Goal: Information Seeking & Learning: Find specific fact

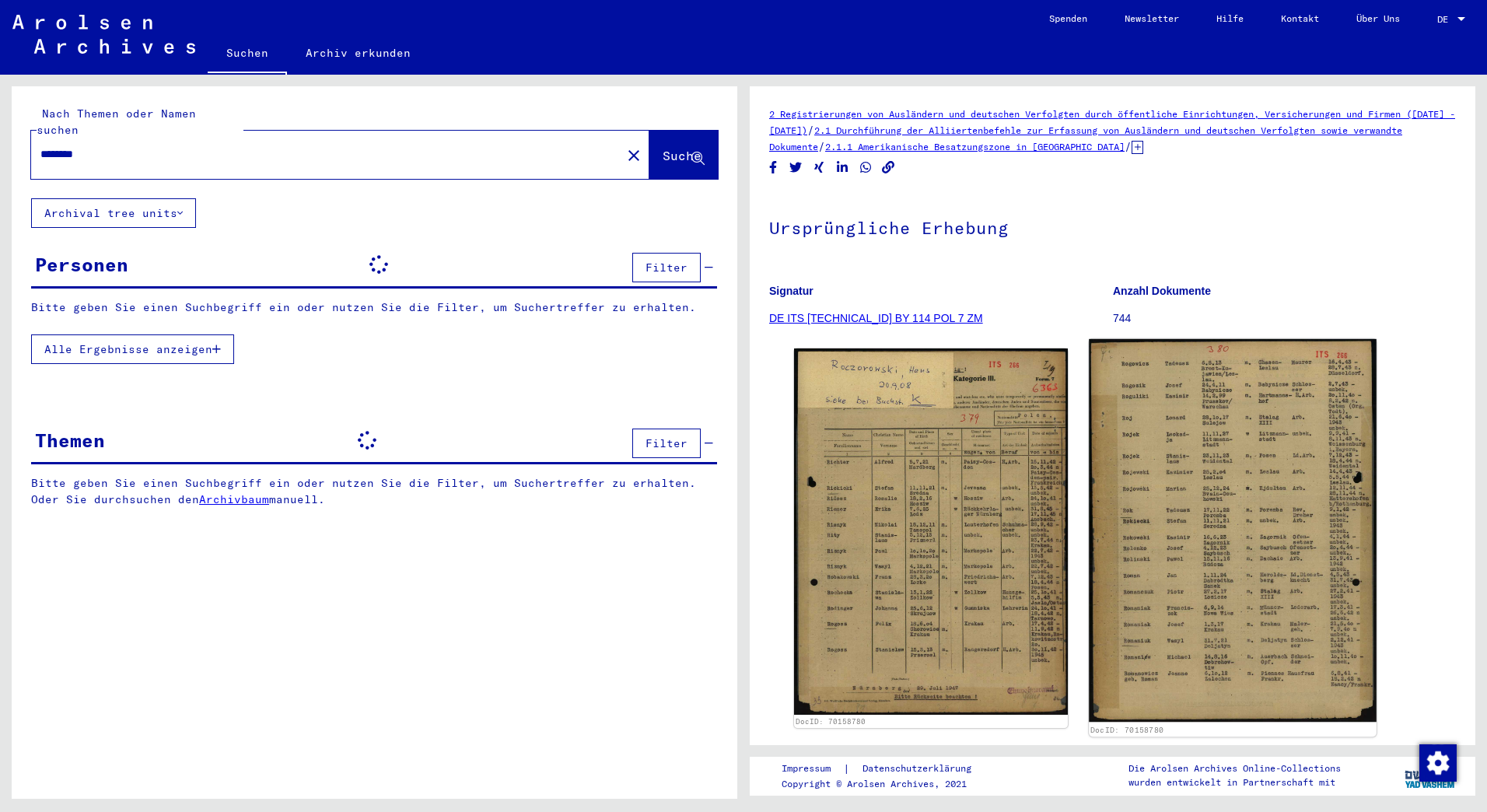
click at [1261, 618] on img at bounding box center [1232, 530] width 287 height 383
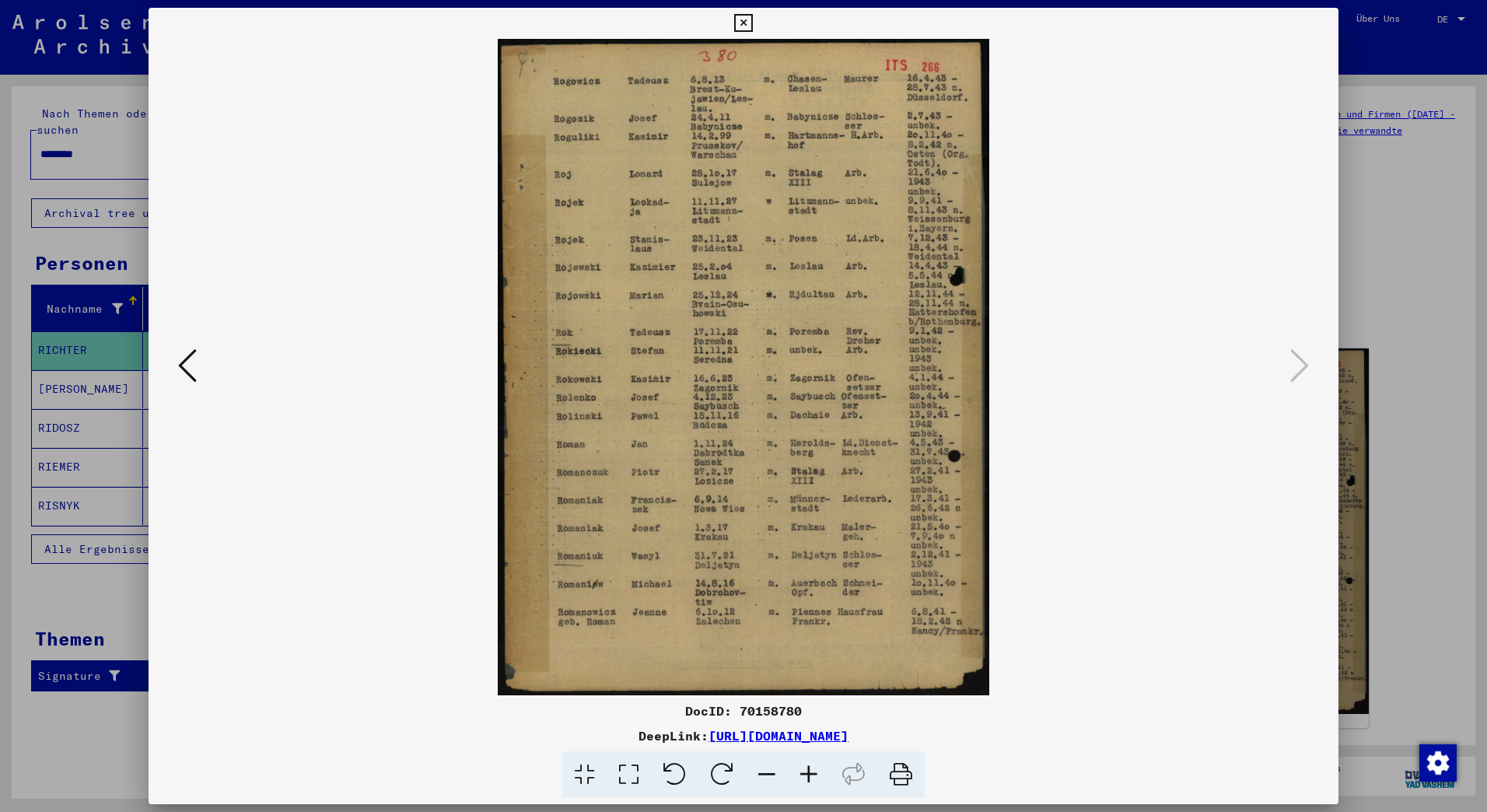
drag, startPoint x: 187, startPoint y: 362, endPoint x: 224, endPoint y: 352, distance: 38.3
click at [187, 362] on icon at bounding box center [188, 365] width 19 height 37
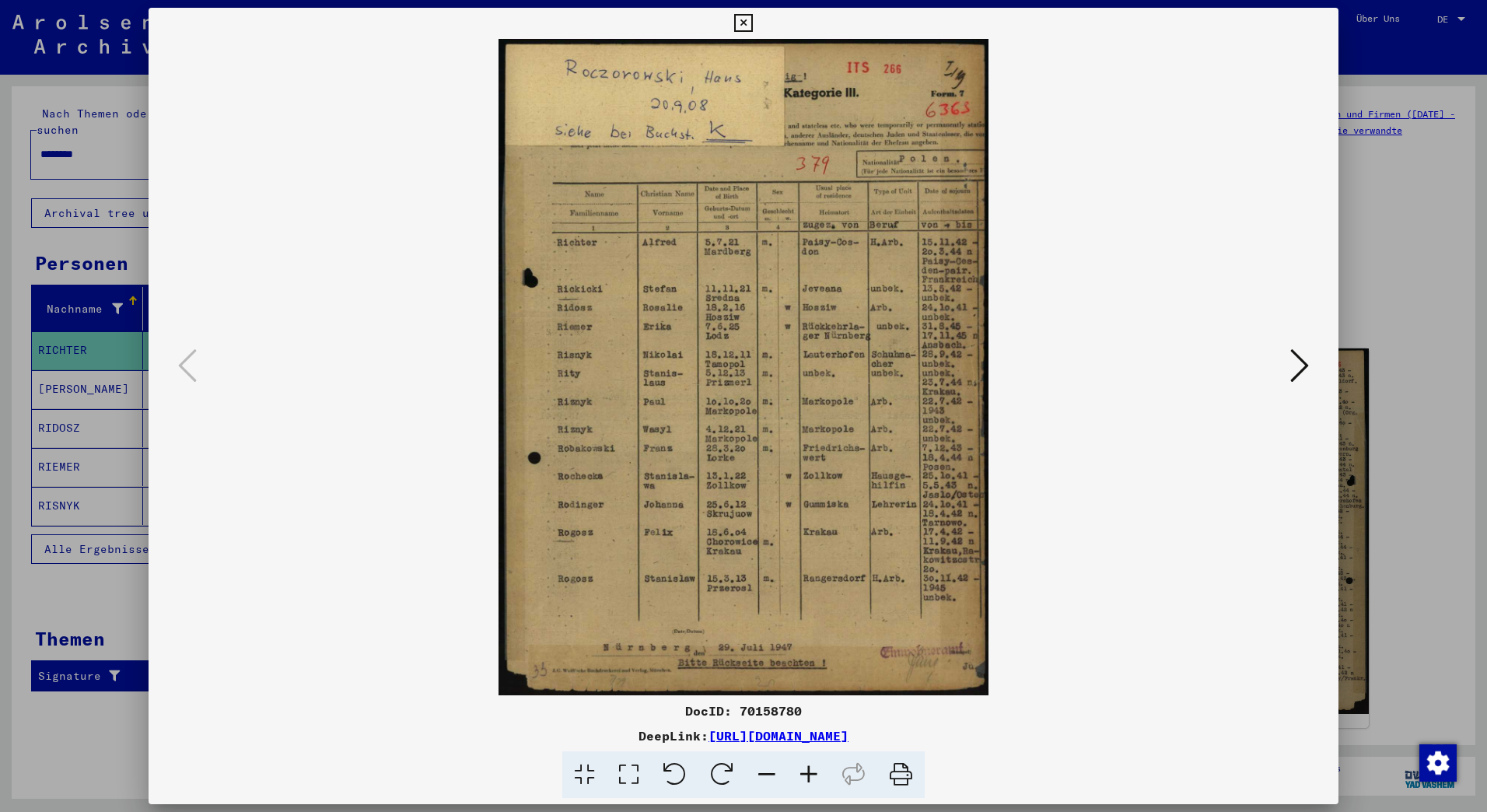
click at [62, 80] on div at bounding box center [744, 406] width 1487 height 812
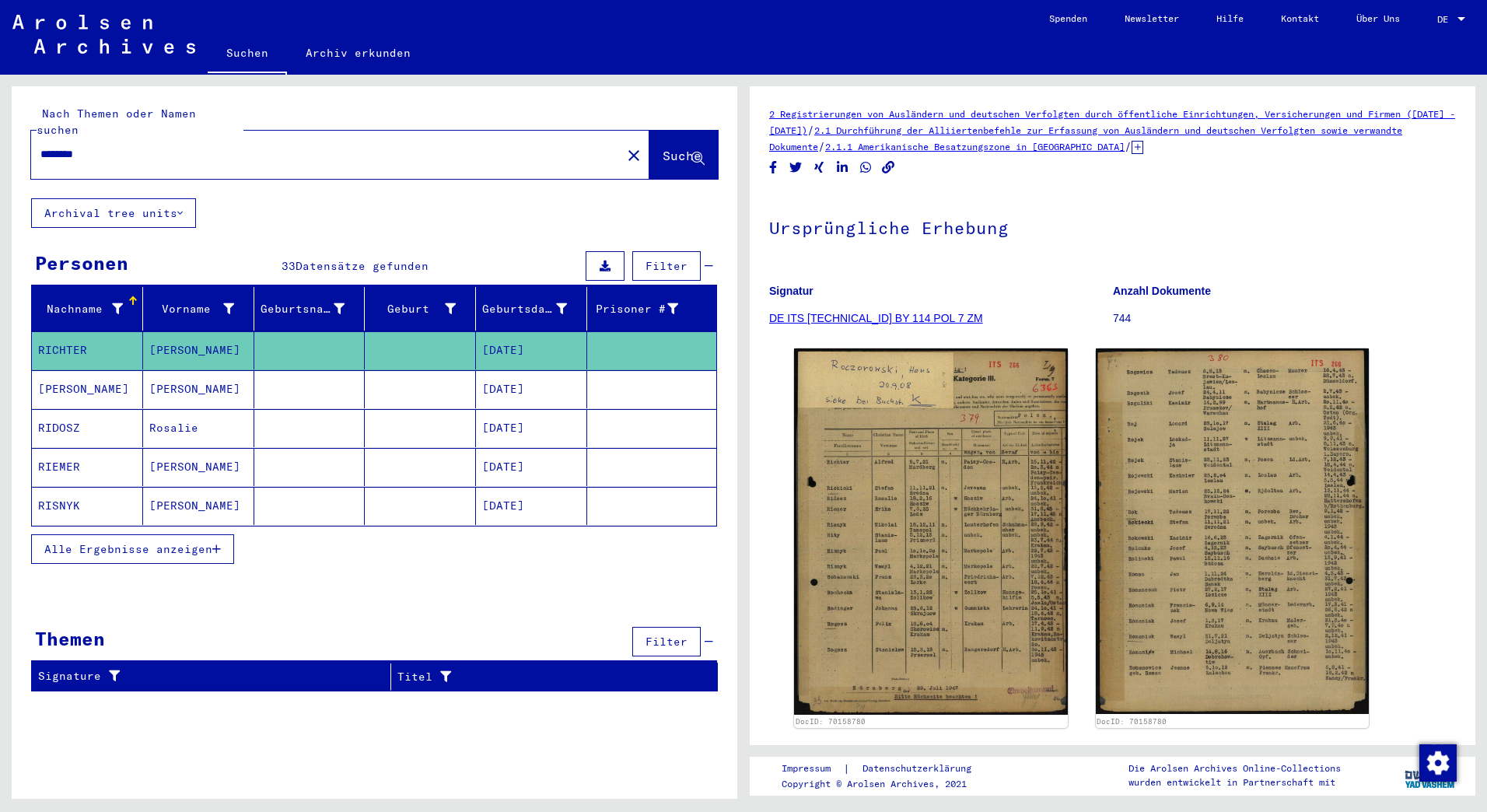
drag, startPoint x: 273, startPoint y: 761, endPoint x: 225, endPoint y: 692, distance: 84.1
click at [273, 761] on div "Nach Themen oder Namen suchen ******** close Suche Archival tree units Personen…" at bounding box center [374, 449] width 725 height 724
drag, startPoint x: 115, startPoint y: 137, endPoint x: 0, endPoint y: 136, distance: 115.0
click at [0, 136] on div "Nach Themen oder Namen suchen ******** close Suche Archival tree units Personen…" at bounding box center [372, 436] width 744 height 724
click at [663, 149] on span "Suche" at bounding box center [683, 157] width 42 height 17
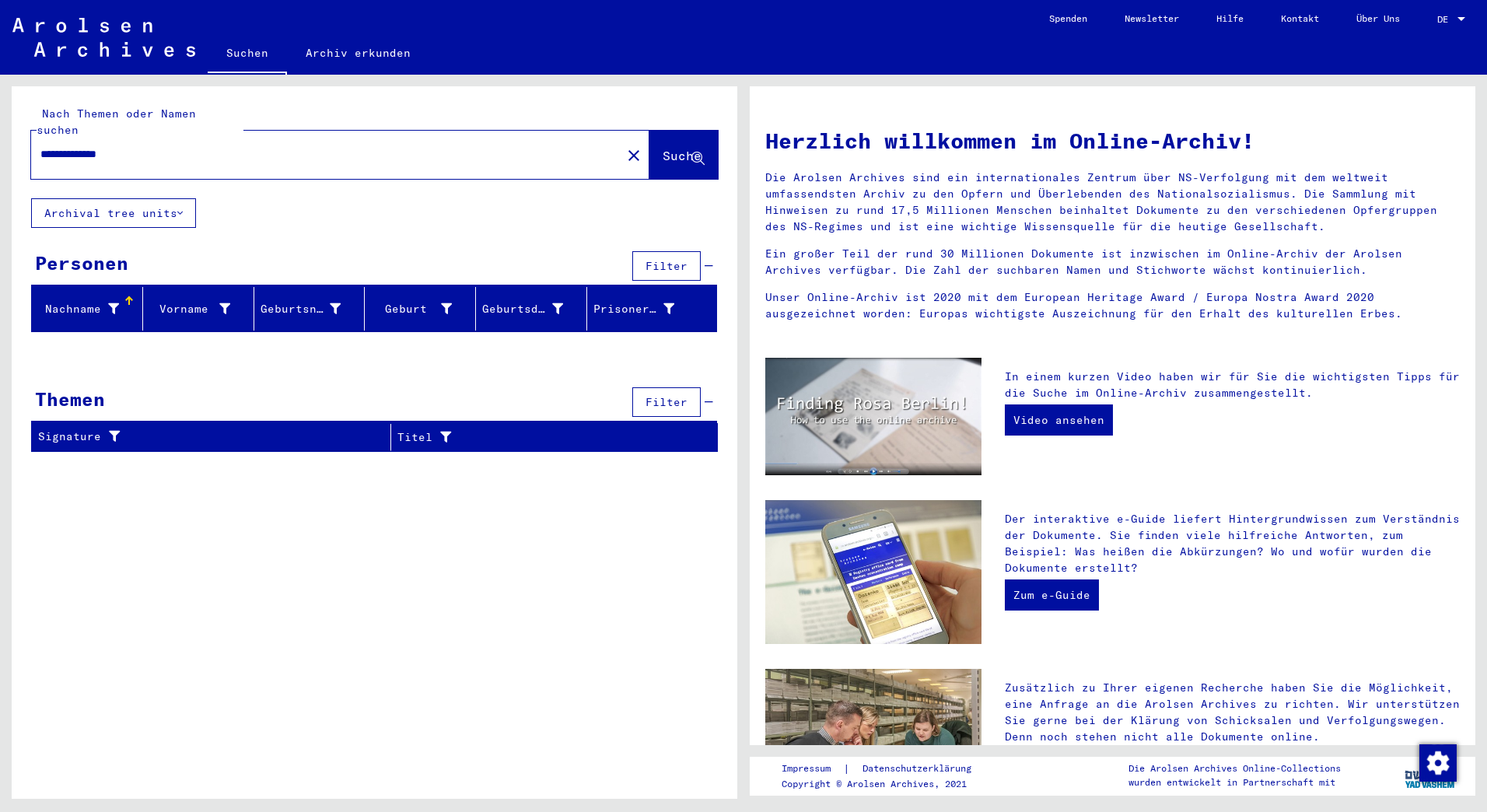
click at [80, 146] on input "**********" at bounding box center [321, 154] width 563 height 17
drag, startPoint x: 173, startPoint y: 135, endPoint x: -3, endPoint y: 90, distance: 181.7
click at [0, 90] on html "**********" at bounding box center [744, 406] width 1487 height 812
drag, startPoint x: 280, startPoint y: 131, endPoint x: -3, endPoint y: 134, distance: 283.0
click at [0, 134] on html "**********" at bounding box center [744, 406] width 1487 height 812
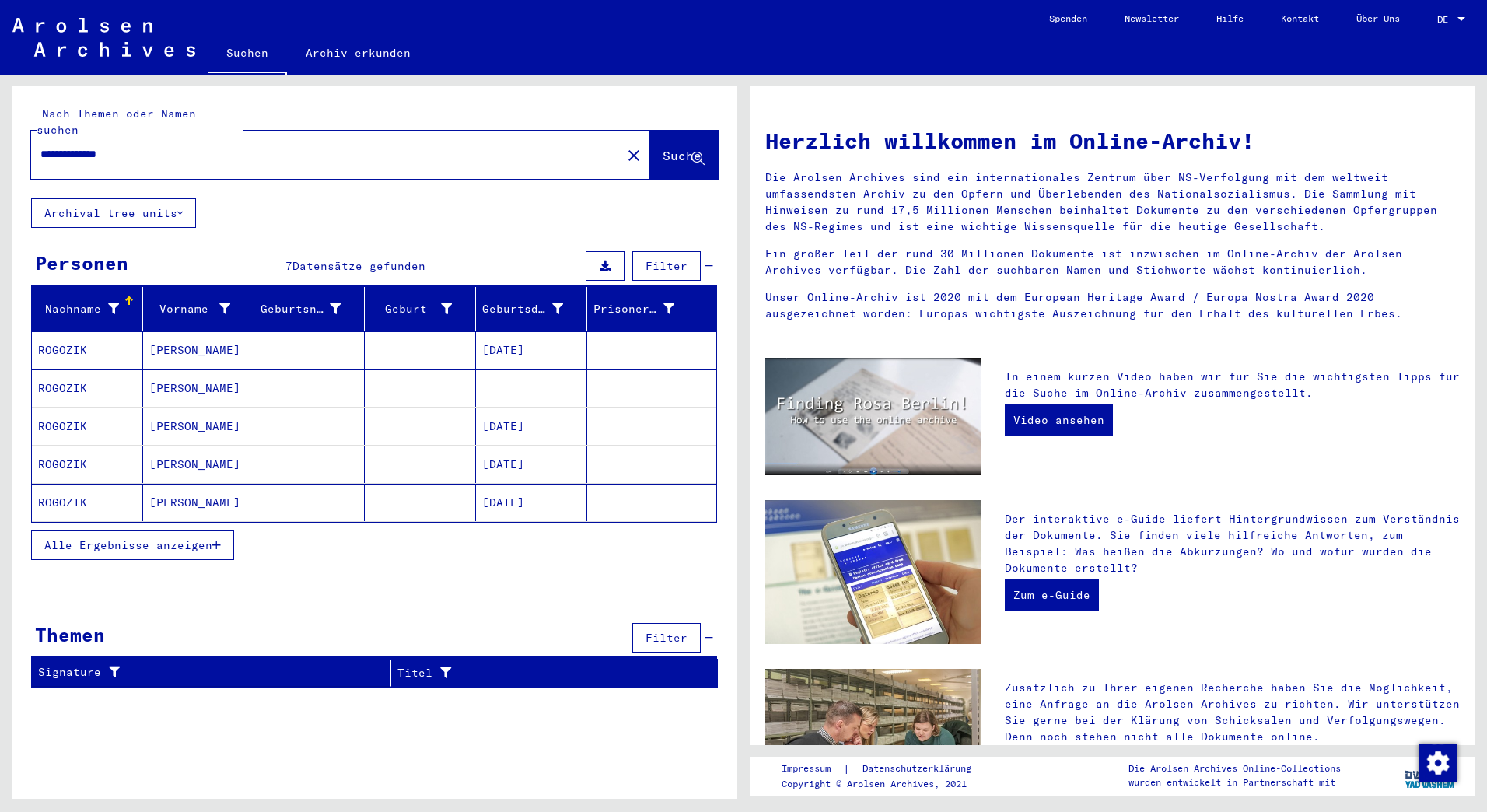
click at [62, 331] on mat-cell "ROGOZIK" at bounding box center [88, 349] width 112 height 37
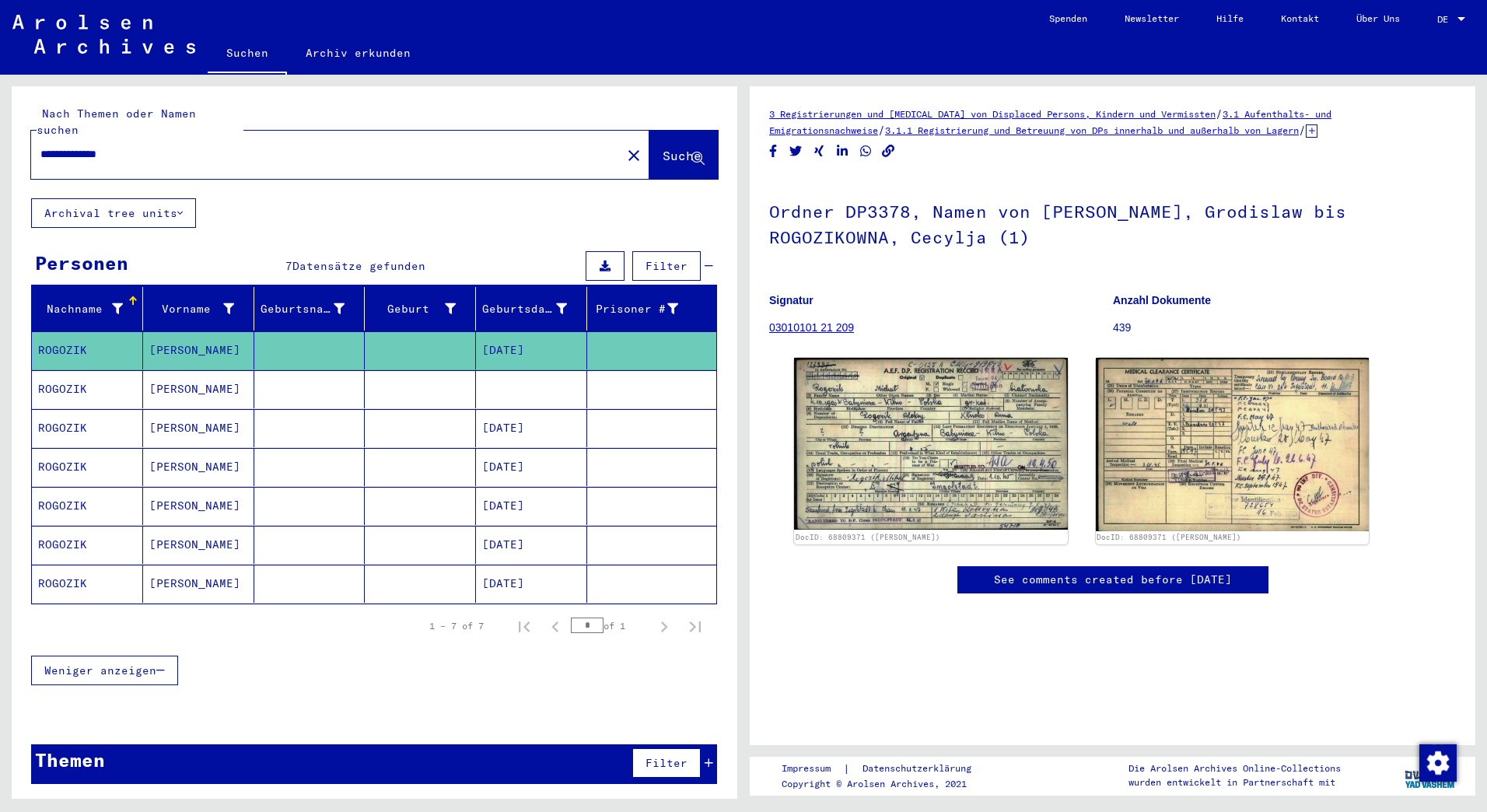
click at [45, 370] on mat-cell "ROGOZIK" at bounding box center [88, 389] width 112 height 38
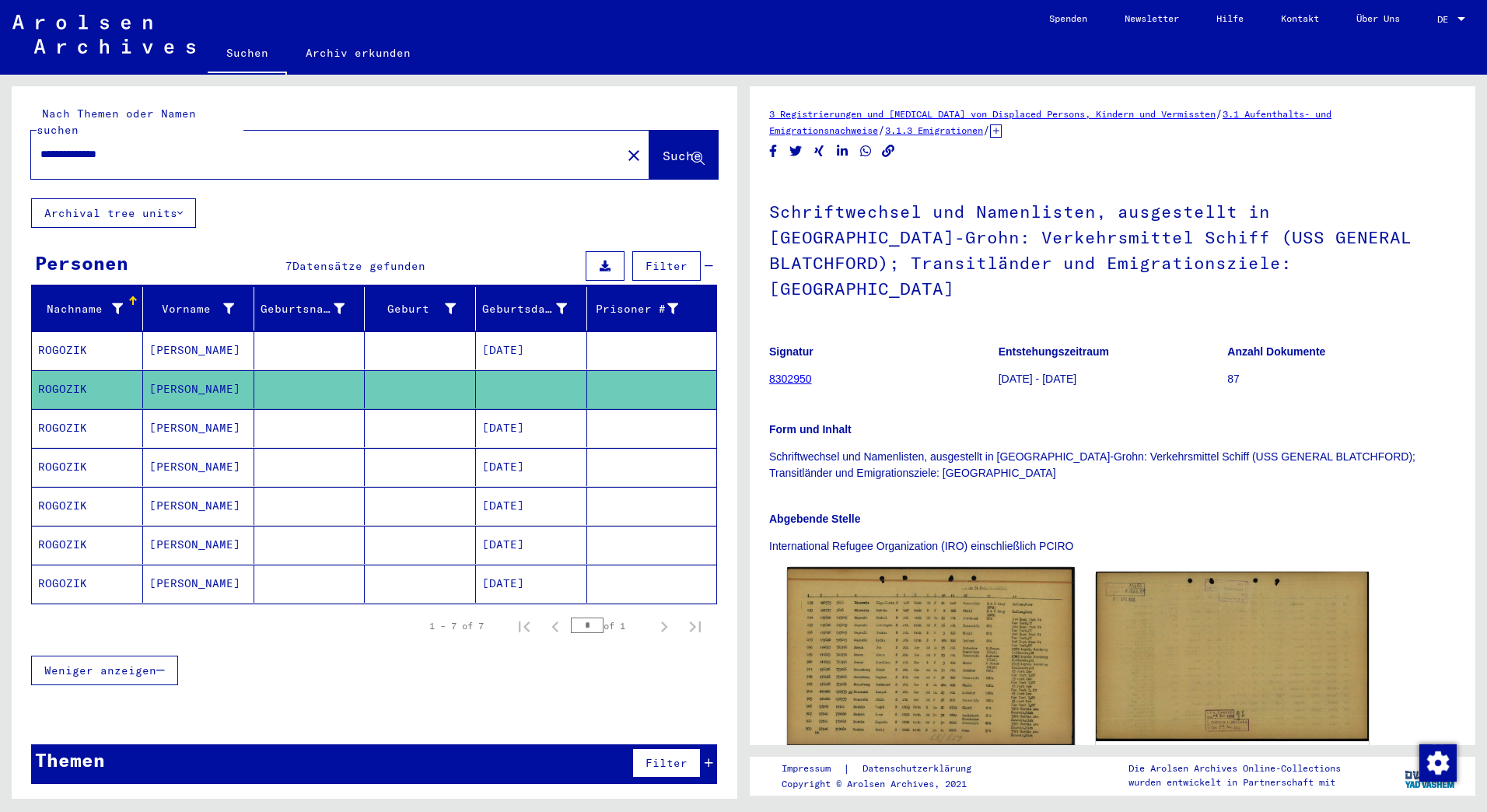
click at [928, 597] on img at bounding box center [930, 656] width 287 height 179
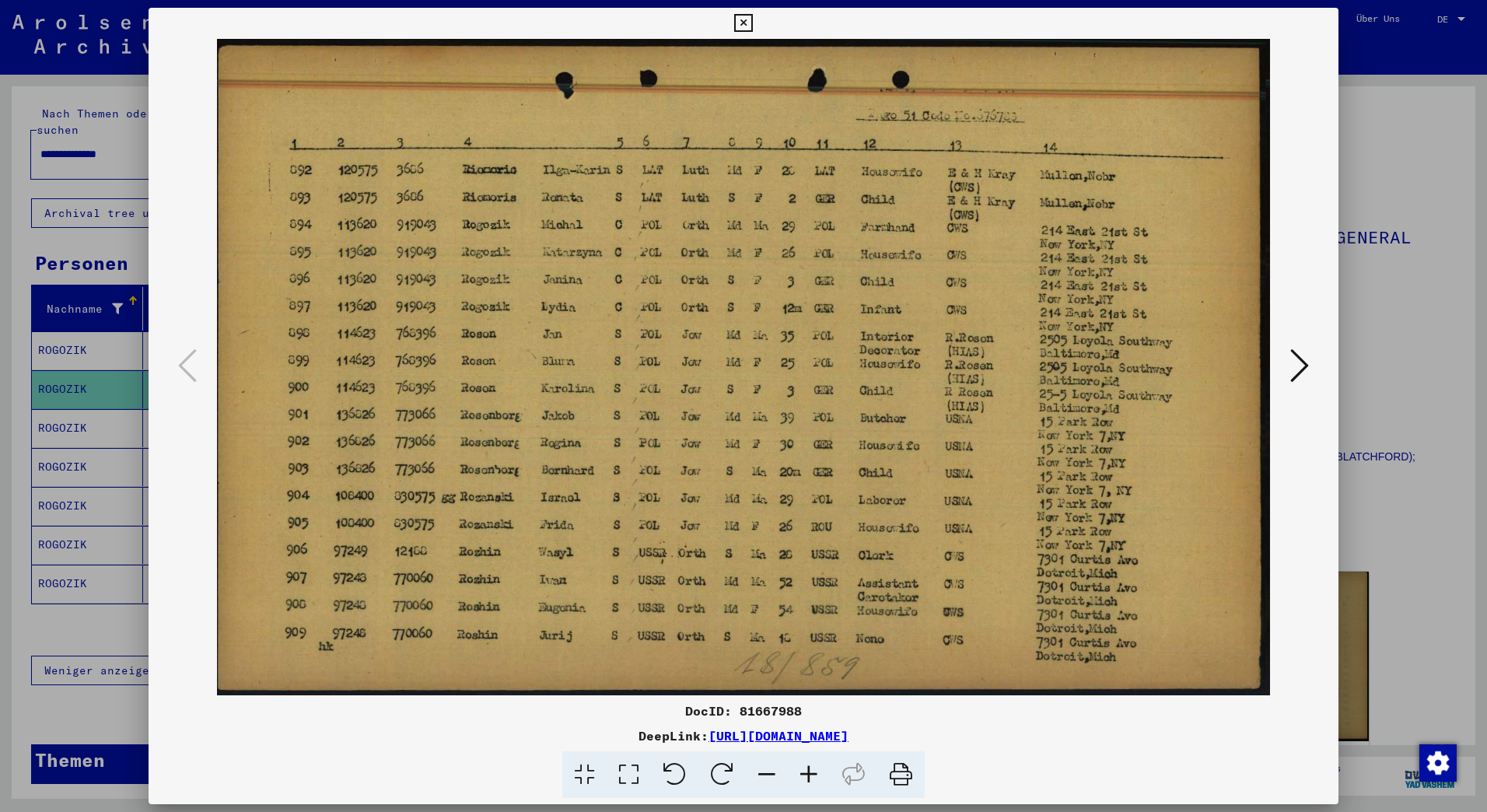
click at [69, 81] on div at bounding box center [744, 406] width 1487 height 812
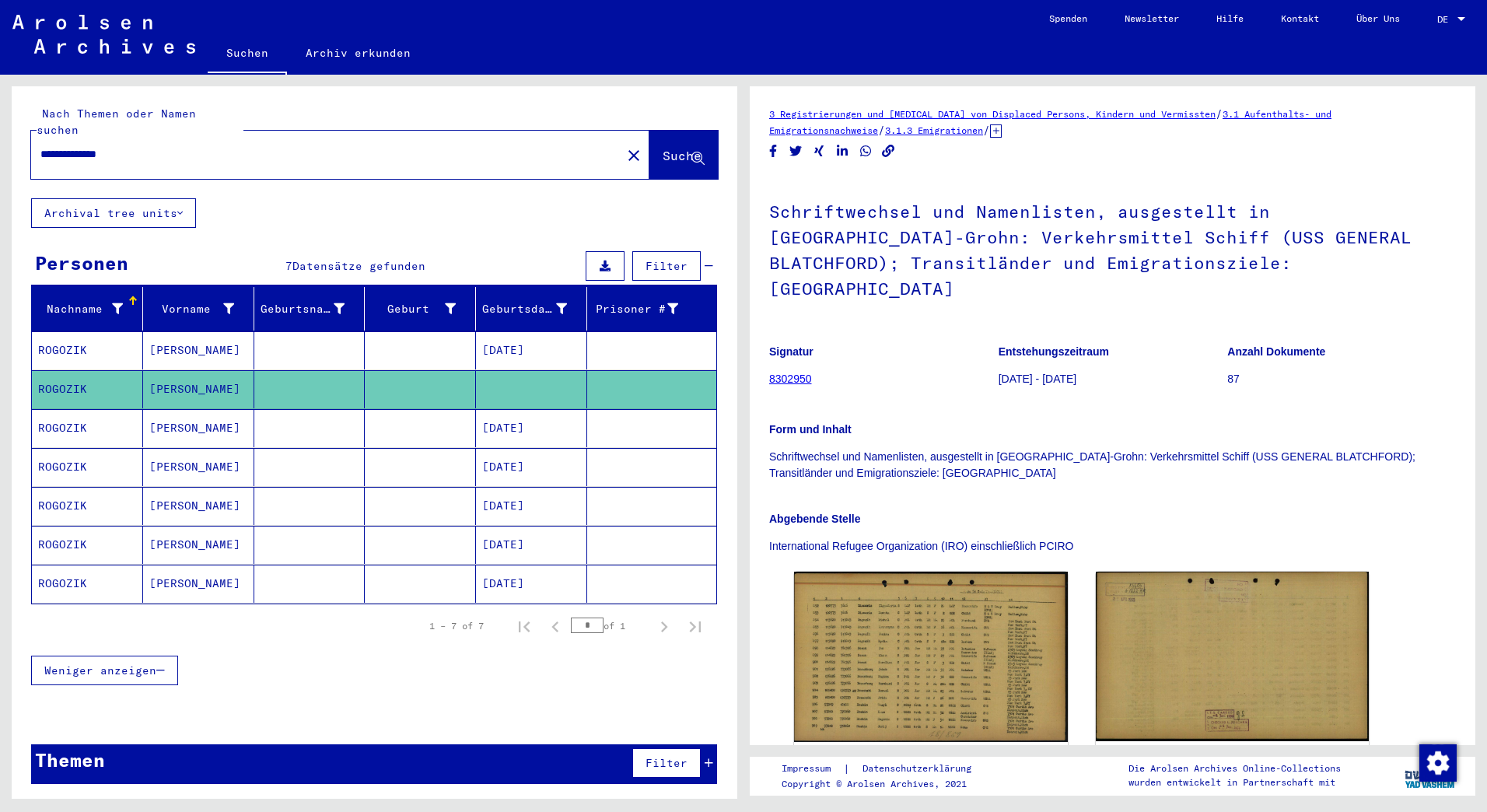
click at [64, 411] on mat-cell "ROGOZIK" at bounding box center [88, 428] width 112 height 38
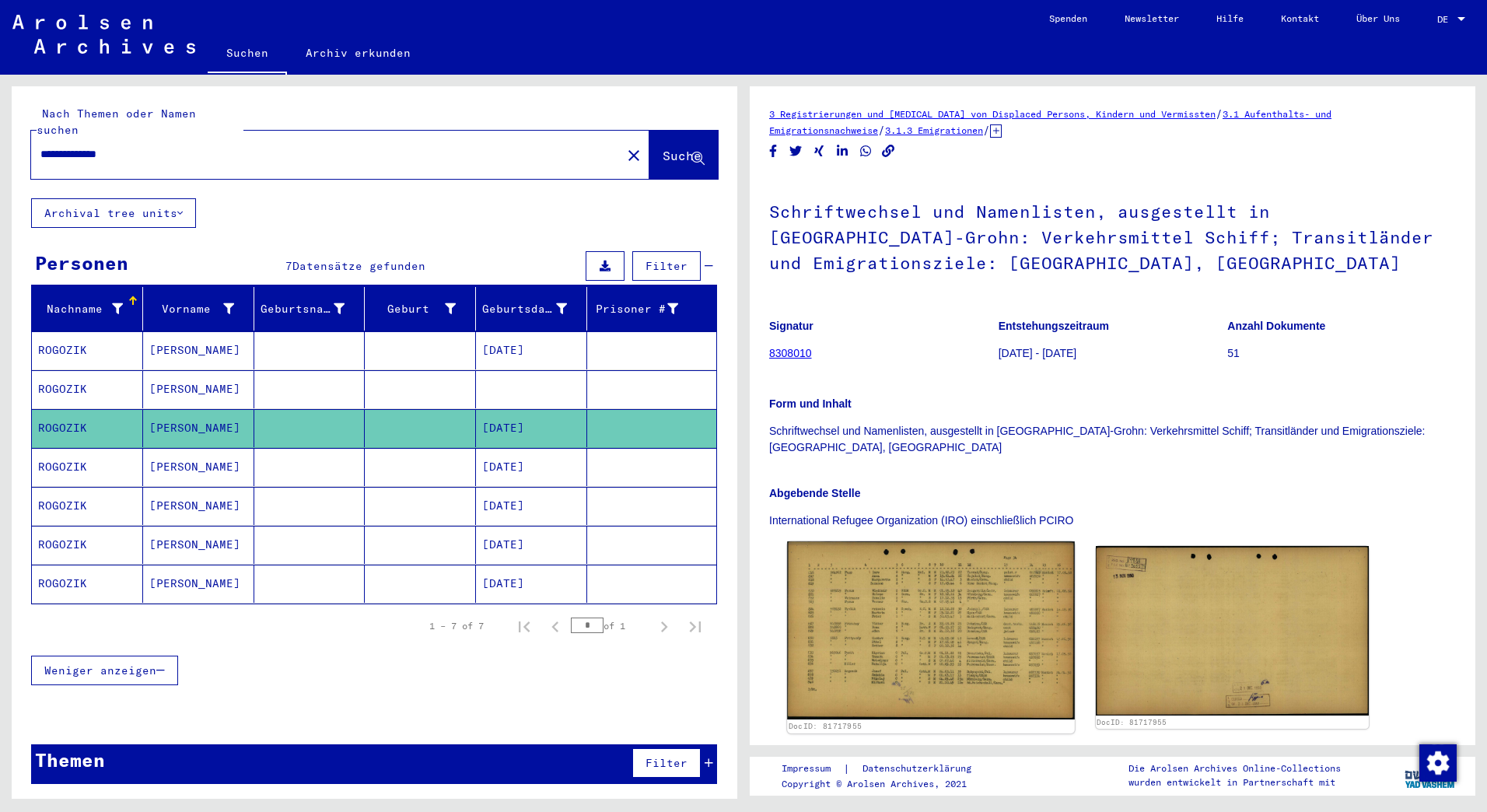
click at [915, 570] on img at bounding box center [930, 630] width 287 height 178
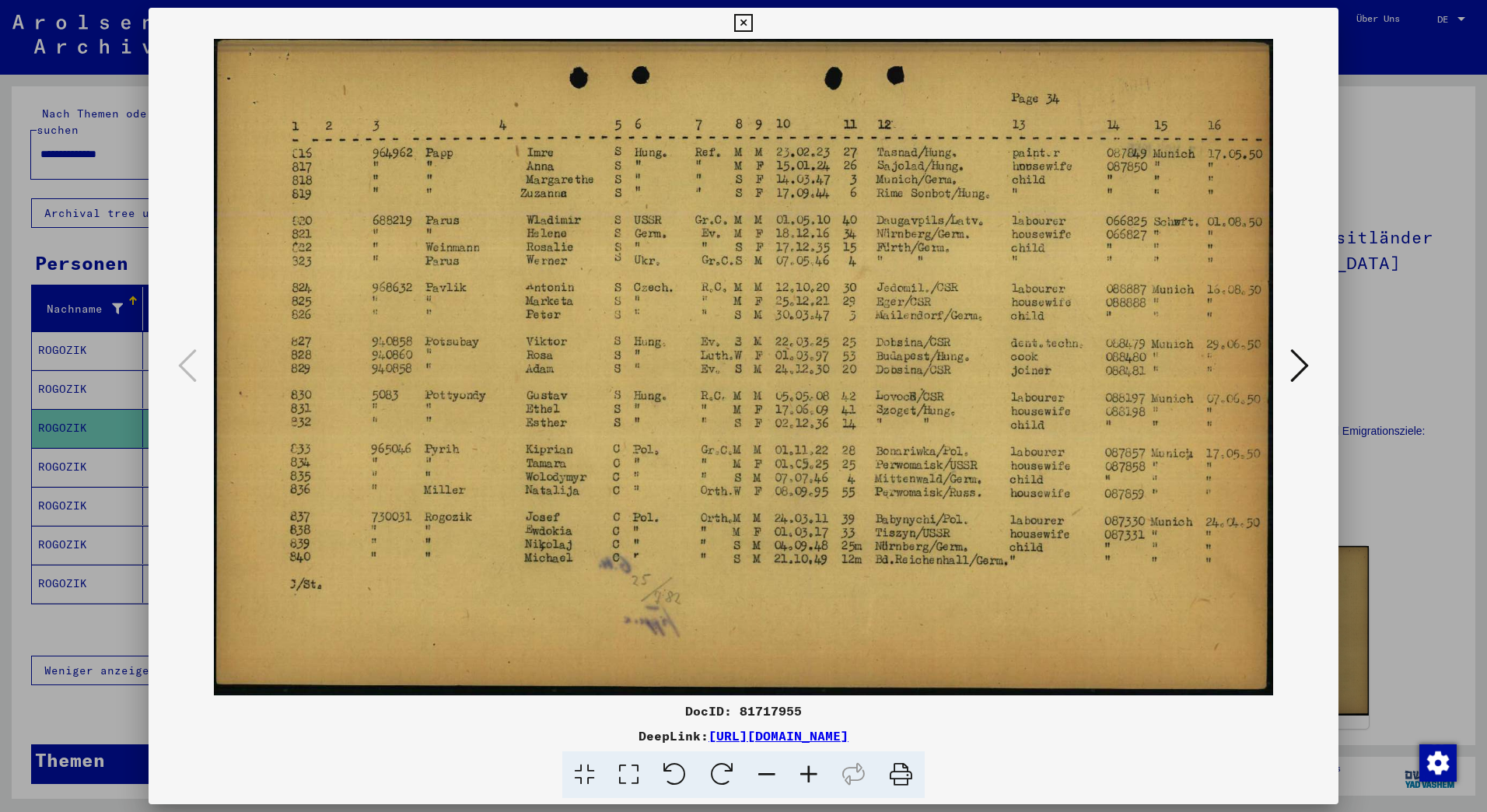
click at [54, 446] on div at bounding box center [744, 406] width 1487 height 812
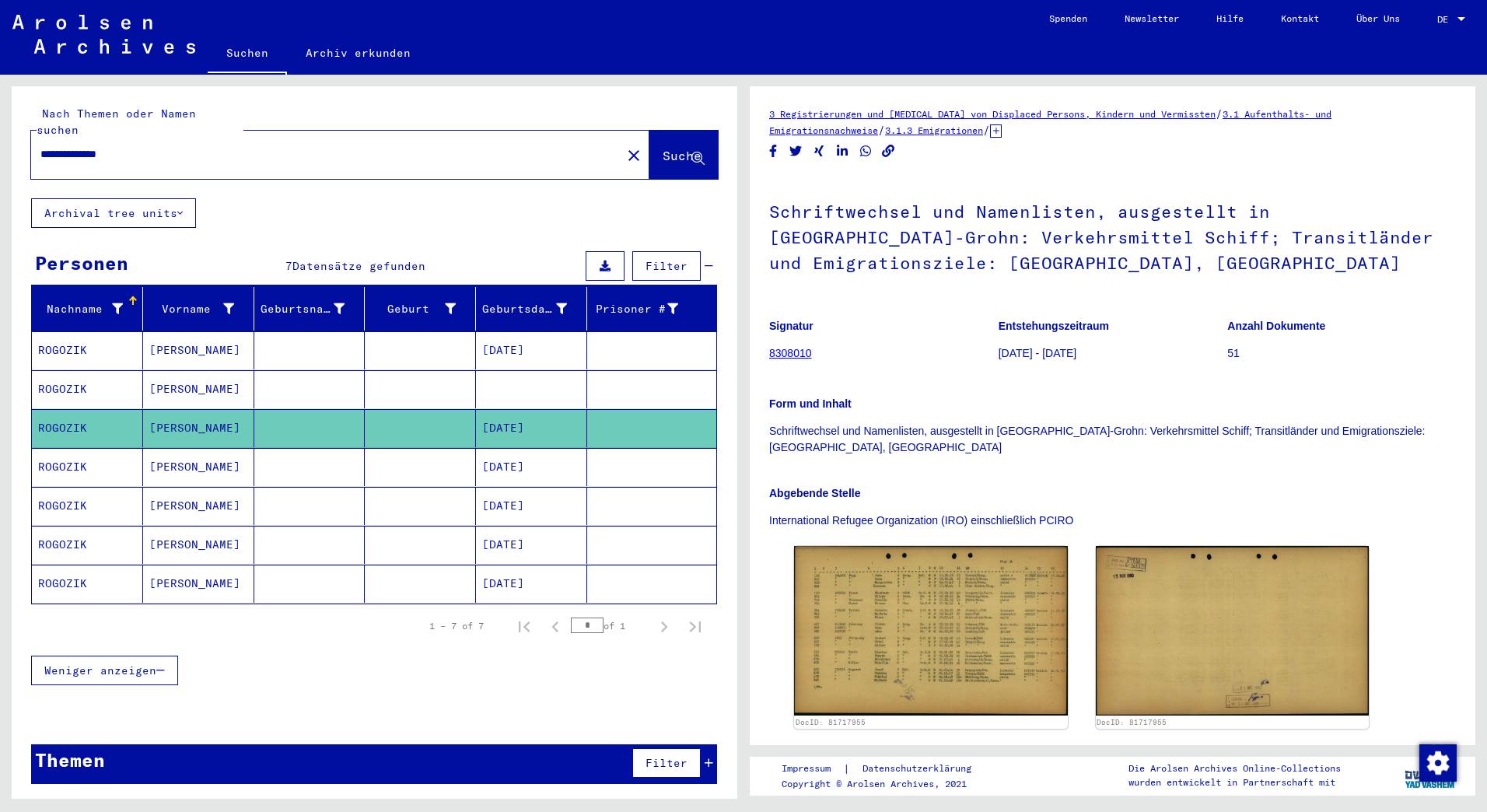
click at [54, 448] on mat-cell "ROGOZIK" at bounding box center [88, 467] width 112 height 38
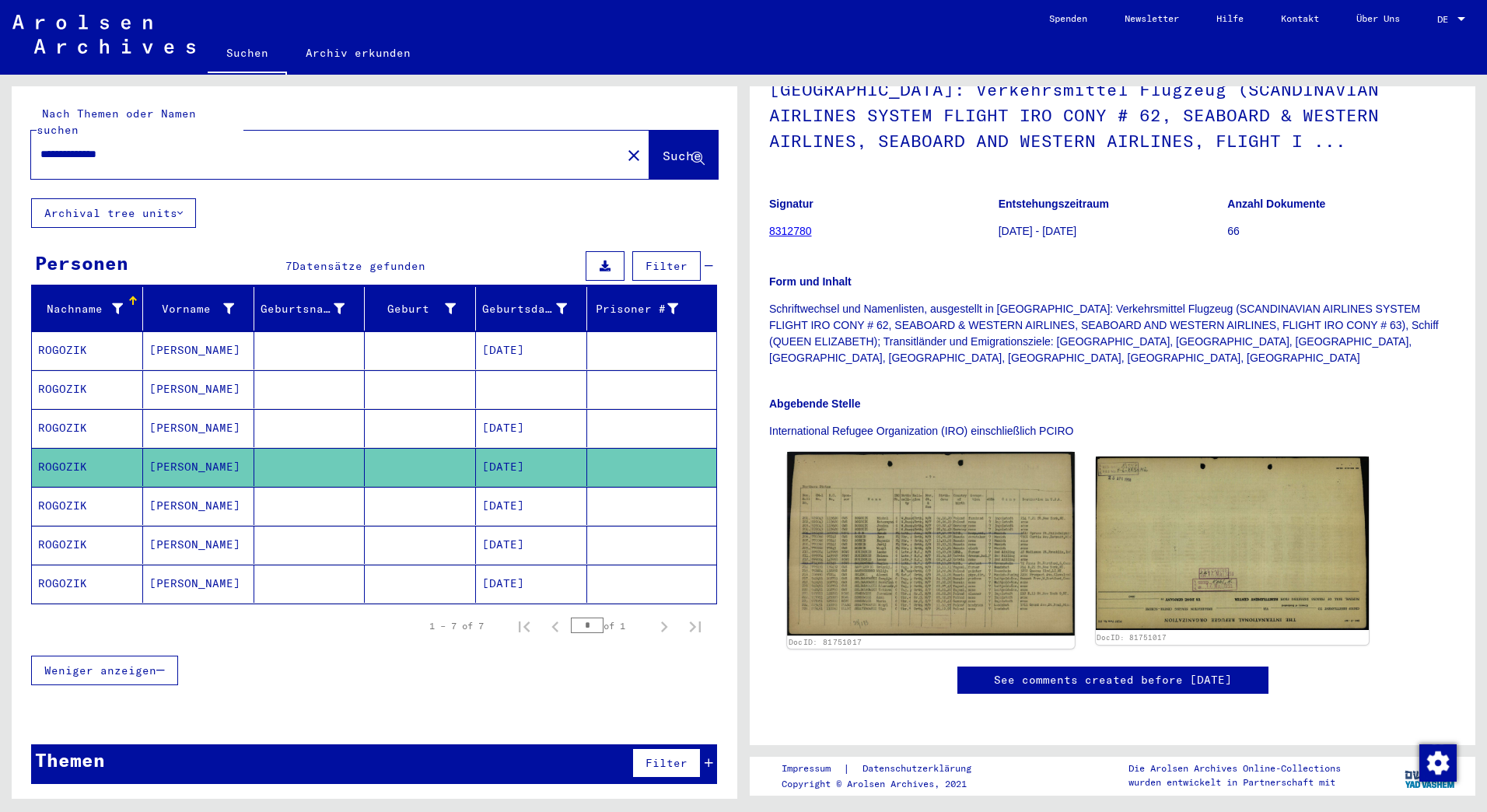
scroll to position [155, 0]
click at [857, 534] on img at bounding box center [930, 544] width 287 height 183
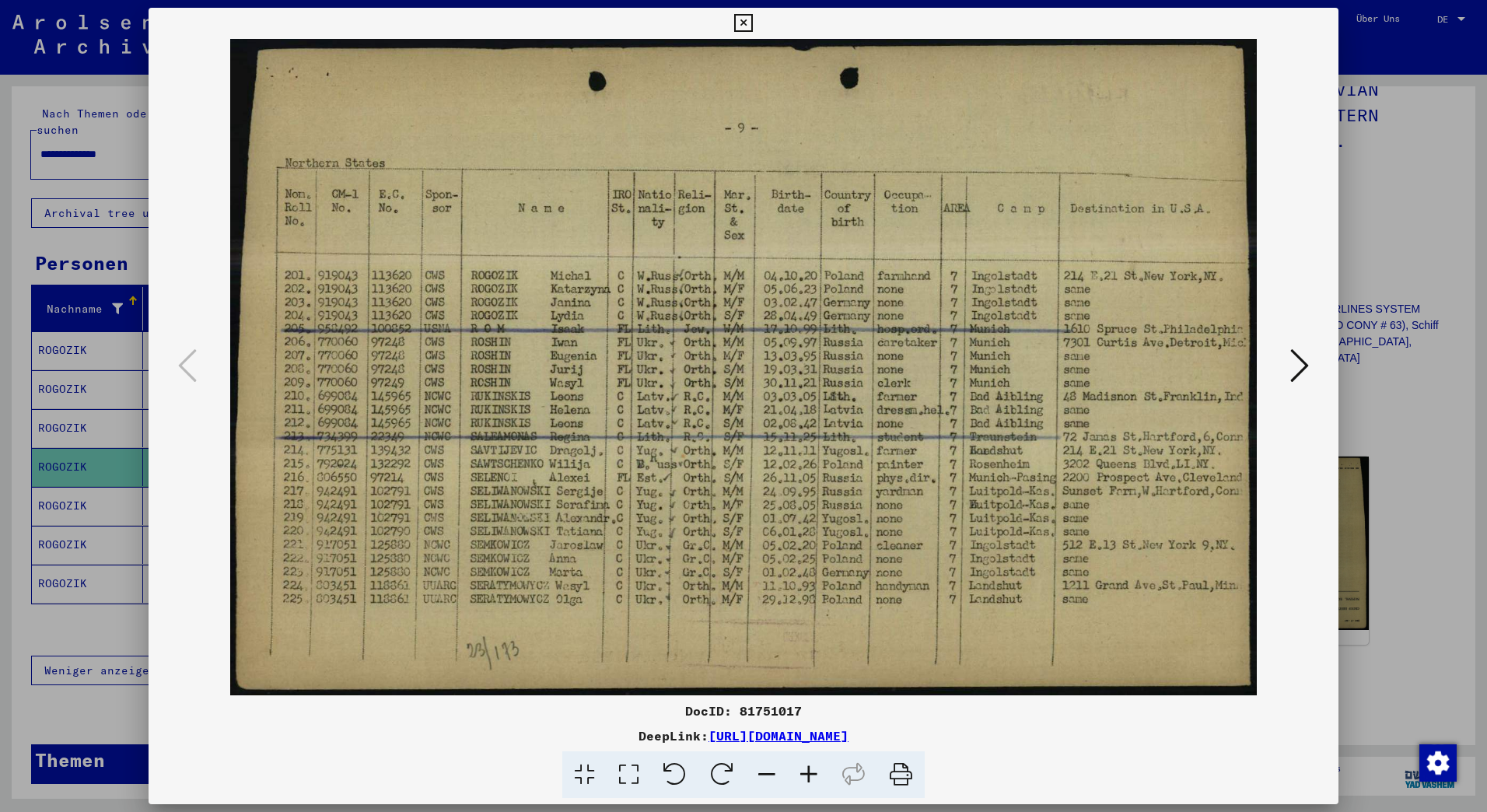
click at [113, 525] on div at bounding box center [744, 406] width 1487 height 812
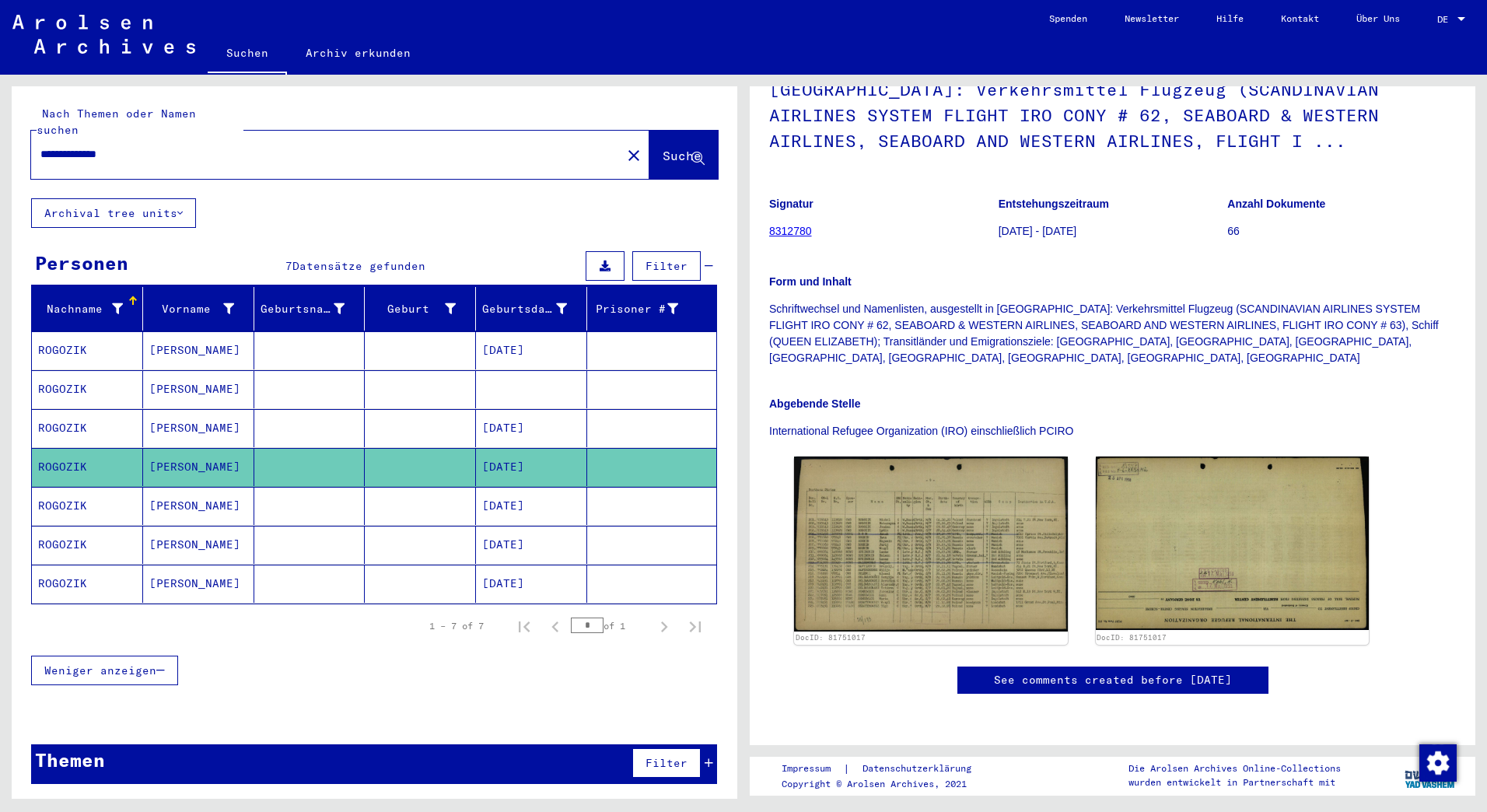
drag, startPoint x: 86, startPoint y: 139, endPoint x: -3, endPoint y: 128, distance: 89.7
click at [0, 128] on html "**********" at bounding box center [744, 406] width 1487 height 812
type input "**********"
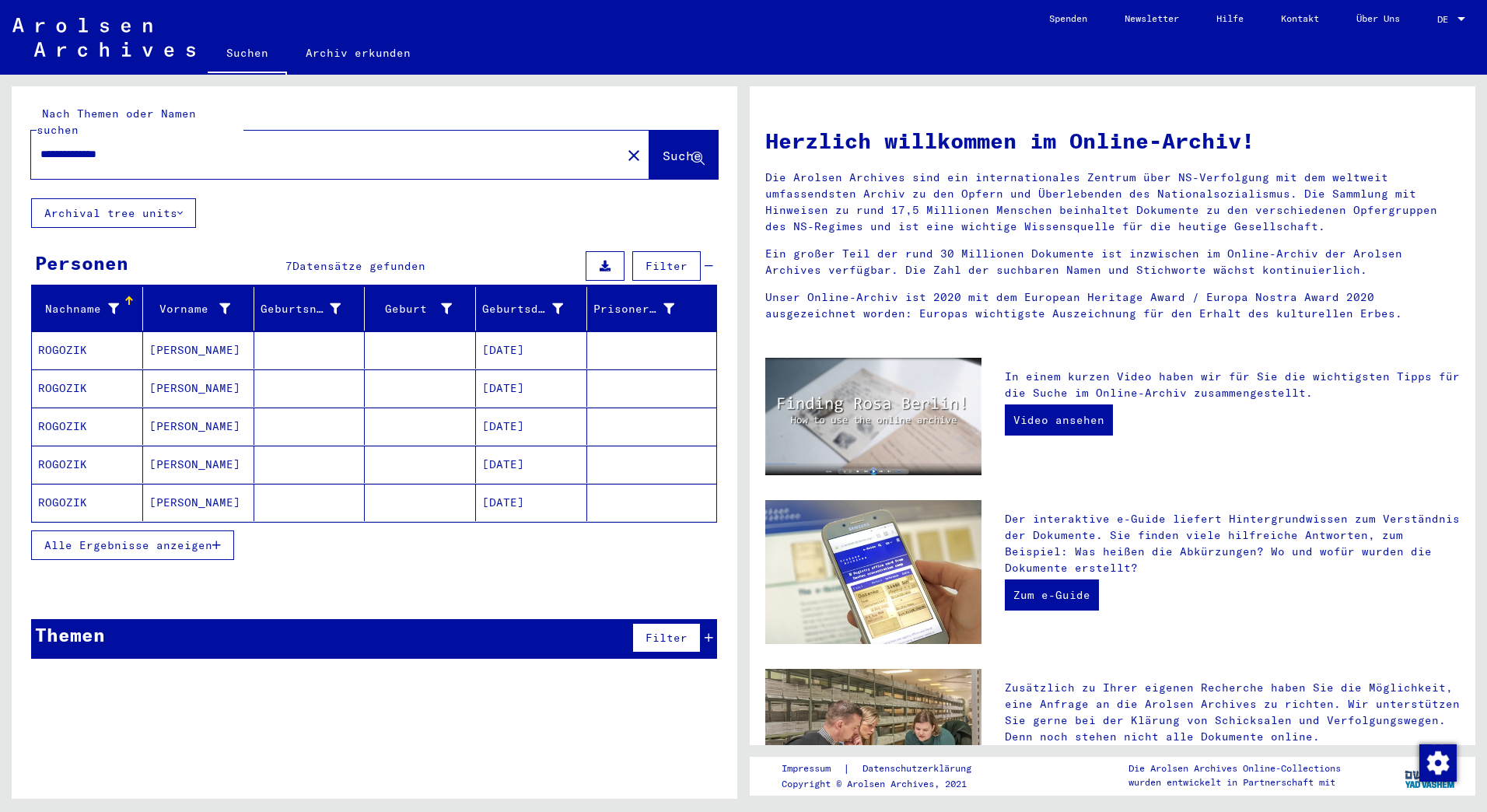
click at [54, 336] on mat-cell "ROGOZIK" at bounding box center [88, 349] width 112 height 37
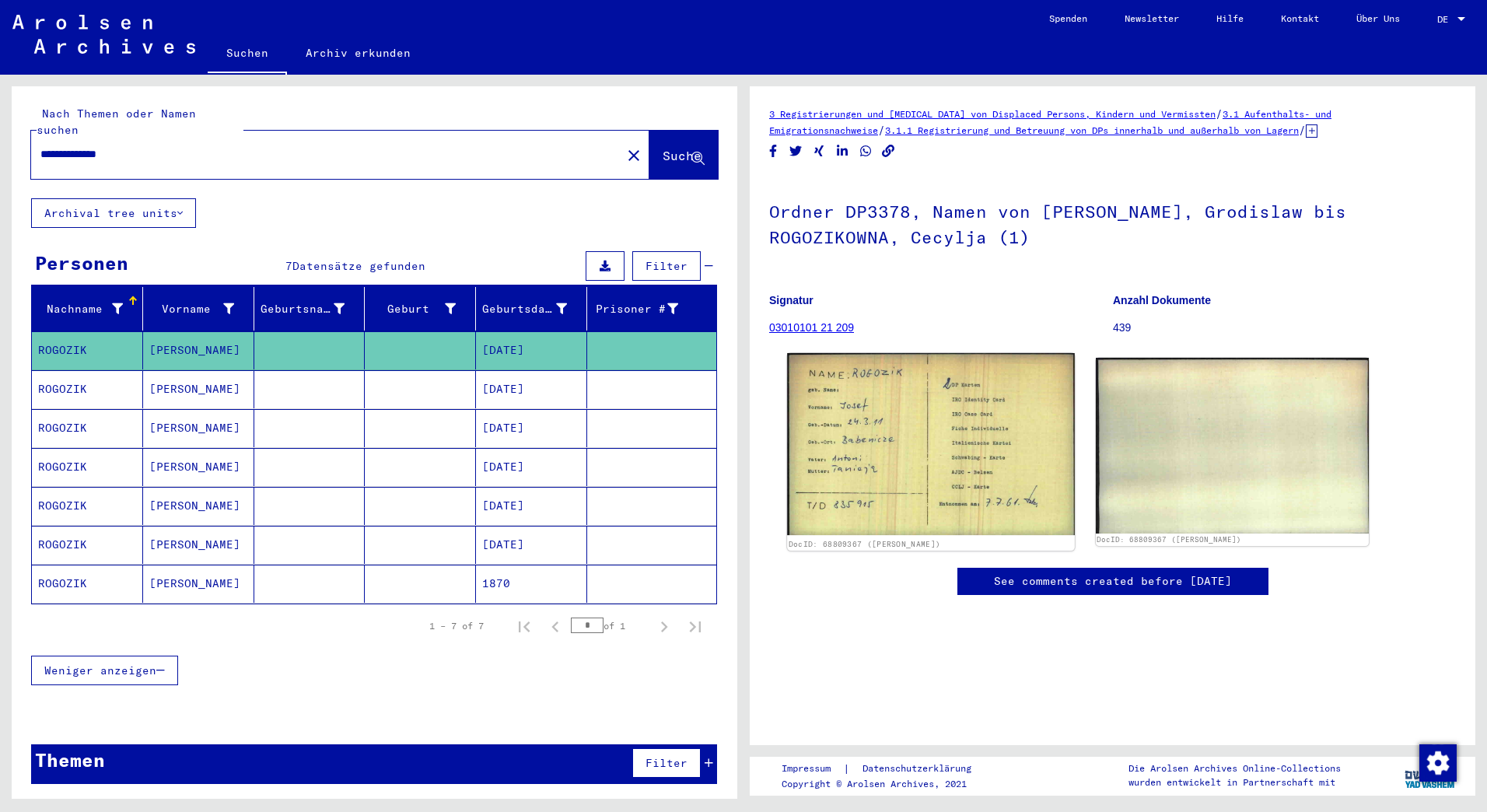
click at [898, 437] on img at bounding box center [930, 444] width 287 height 182
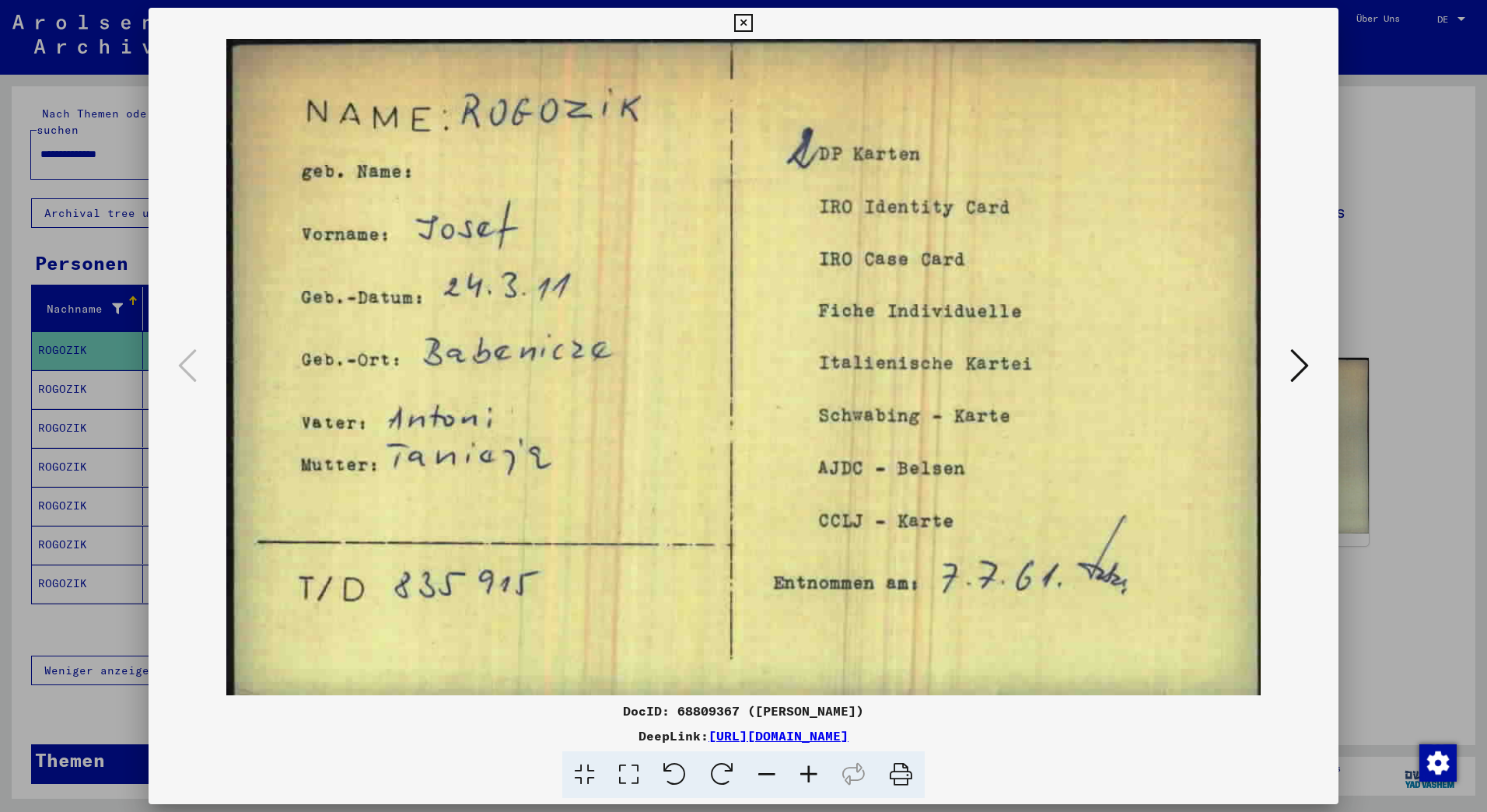
click at [46, 360] on div at bounding box center [744, 406] width 1487 height 812
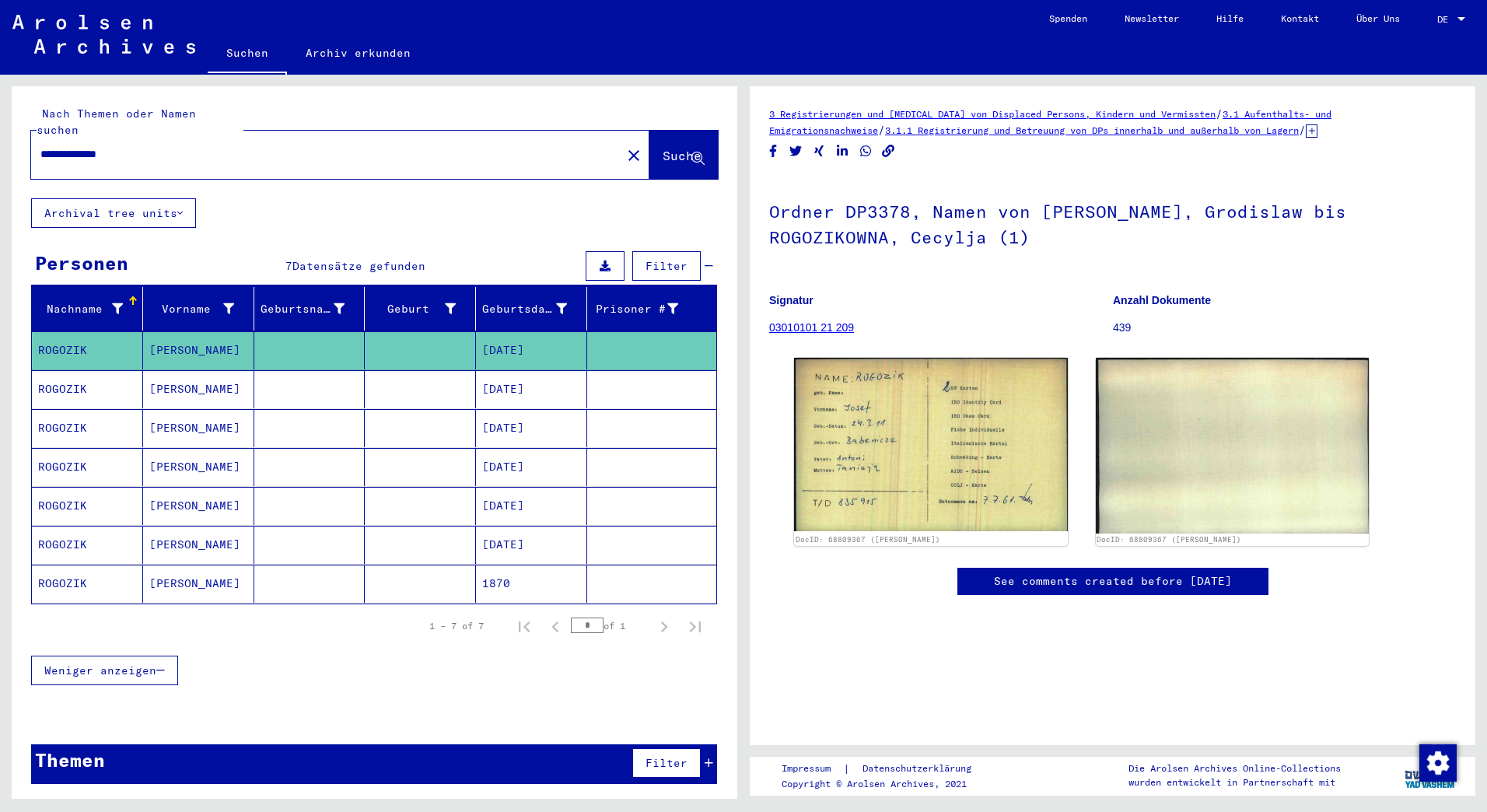
click at [58, 375] on mat-cell "ROGOZIK" at bounding box center [88, 389] width 112 height 38
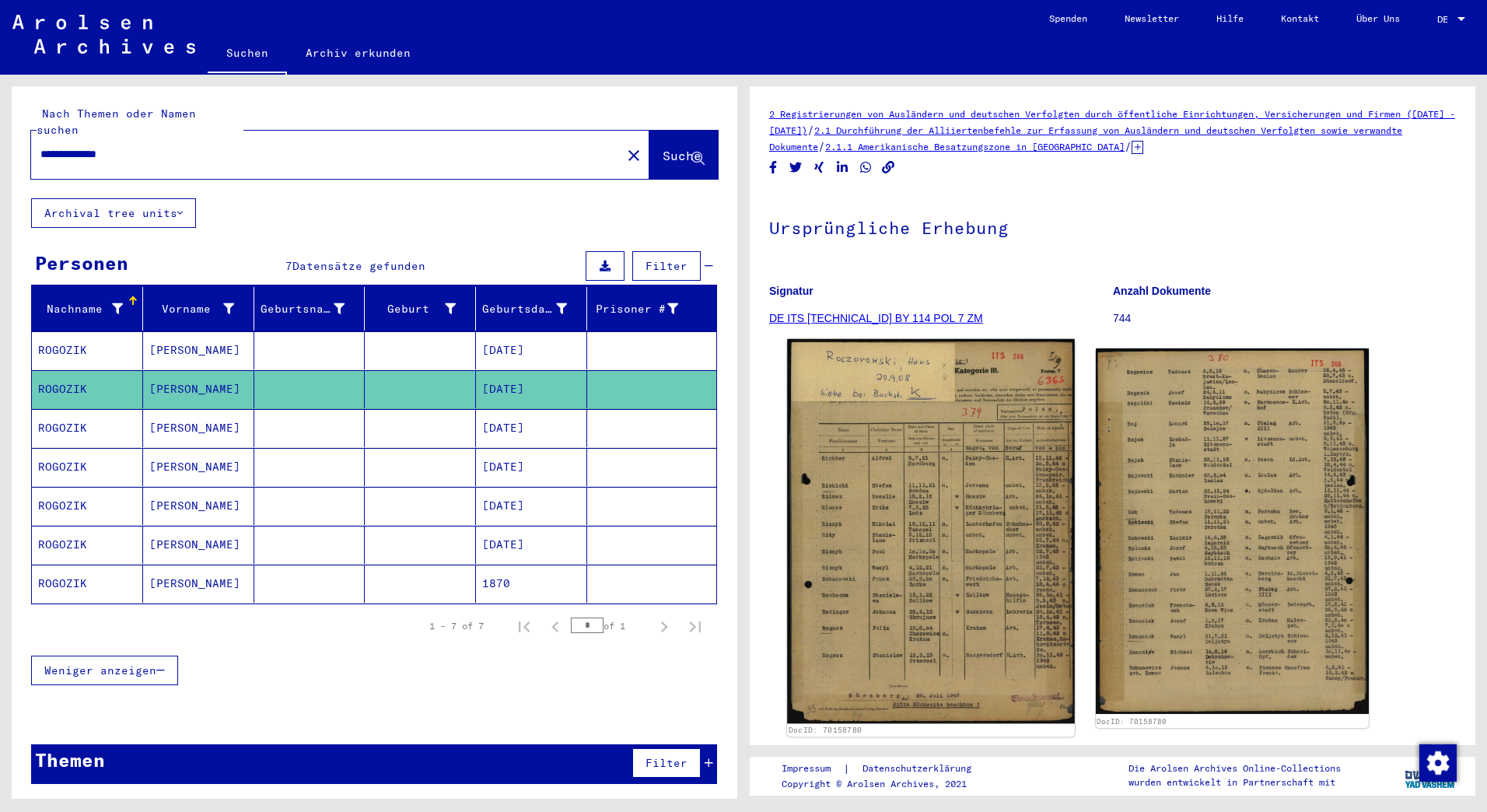
click at [951, 529] on img at bounding box center [930, 530] width 287 height 384
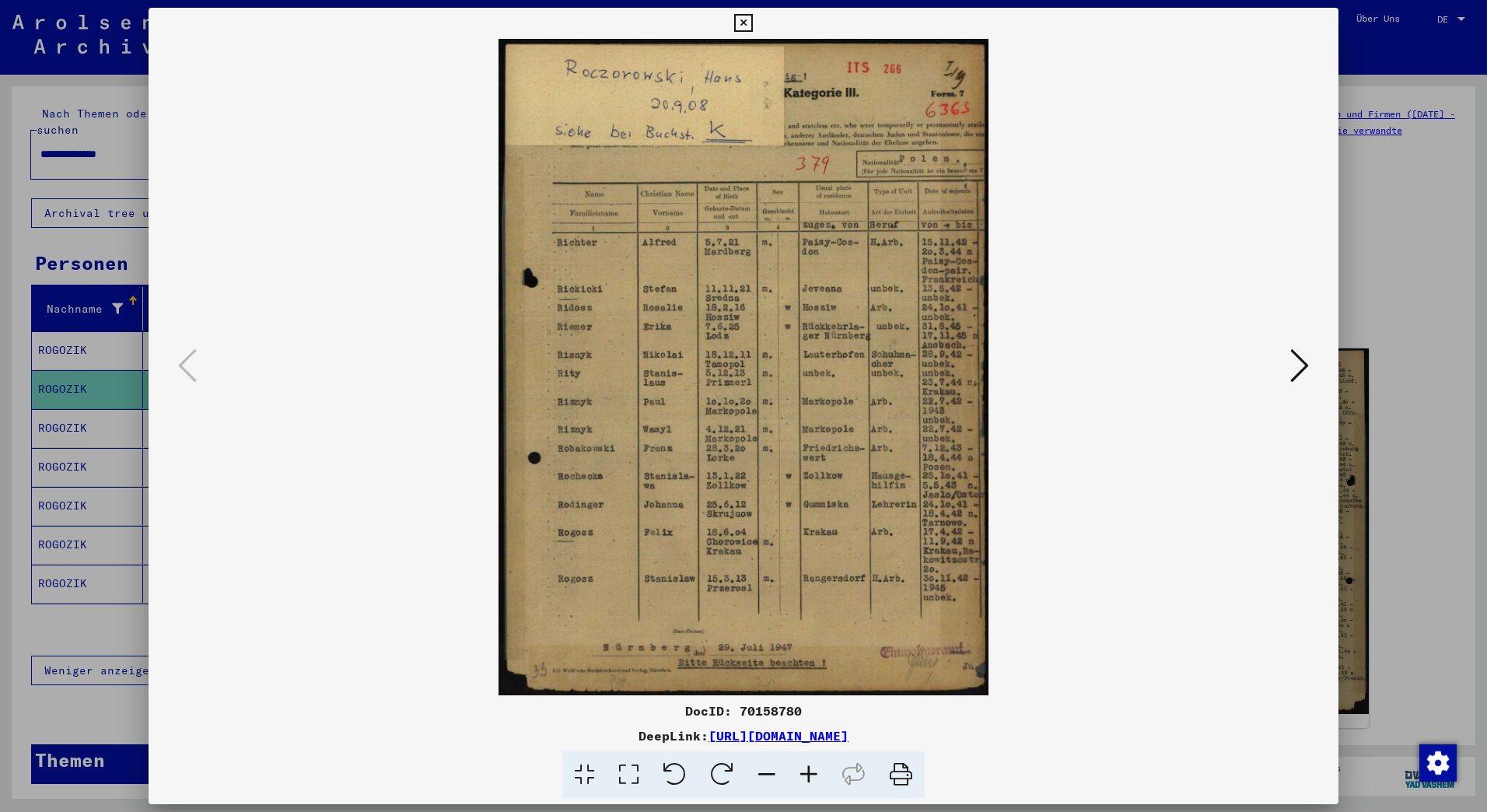
click at [1297, 362] on icon at bounding box center [1299, 365] width 19 height 37
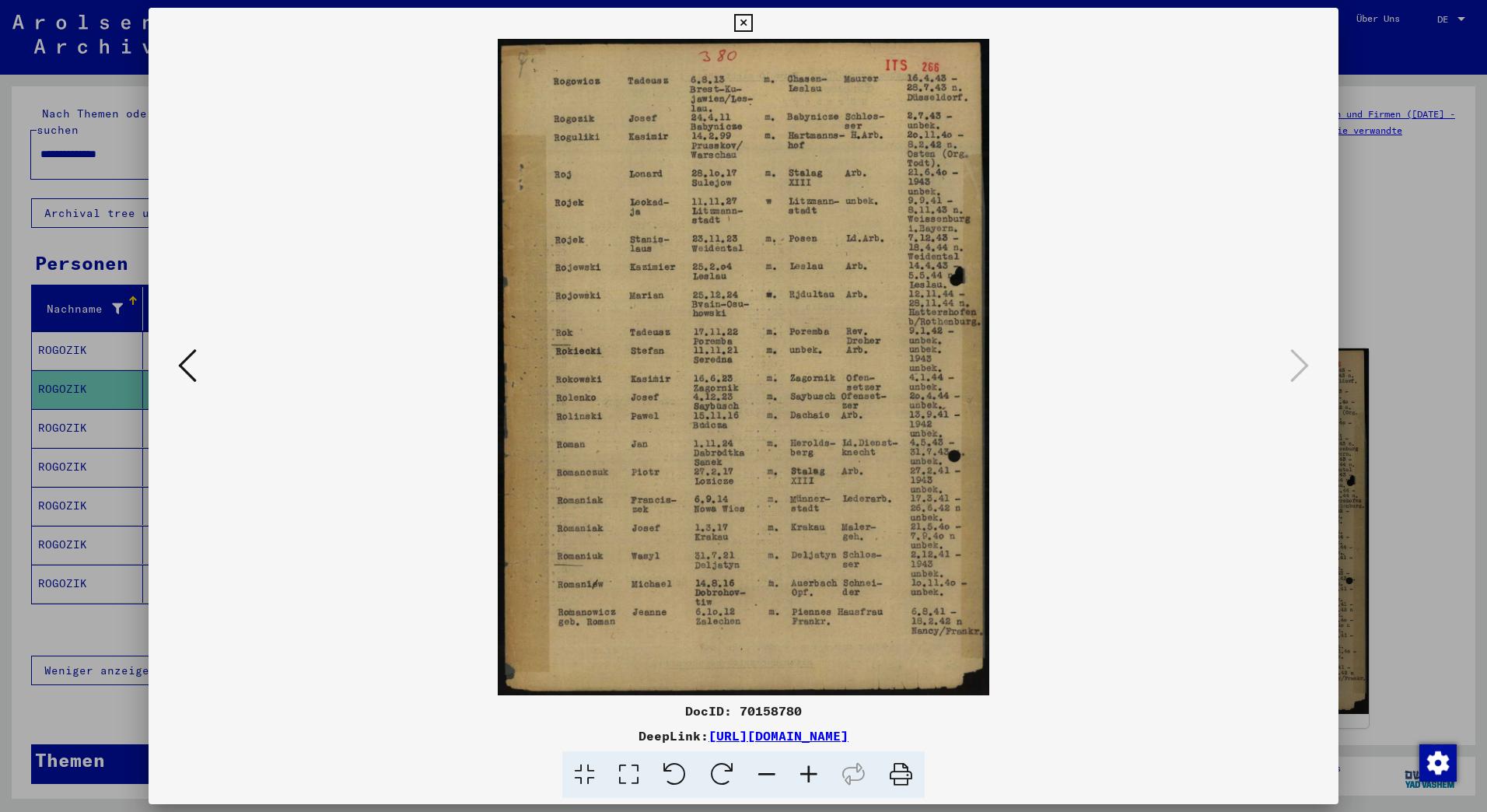
click at [59, 412] on div at bounding box center [744, 406] width 1487 height 812
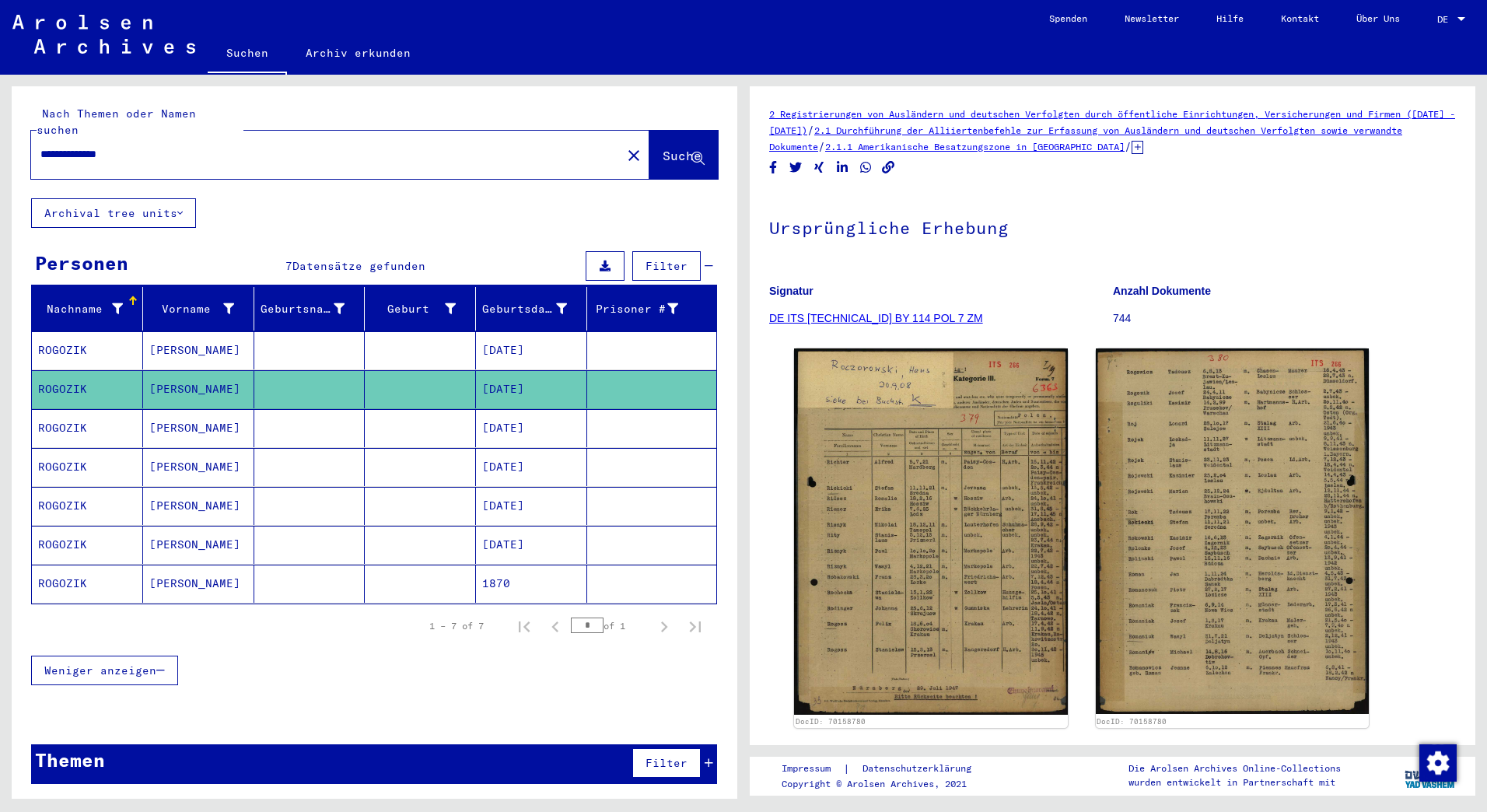
click at [60, 411] on mat-cell "ROGOZIK" at bounding box center [88, 428] width 112 height 38
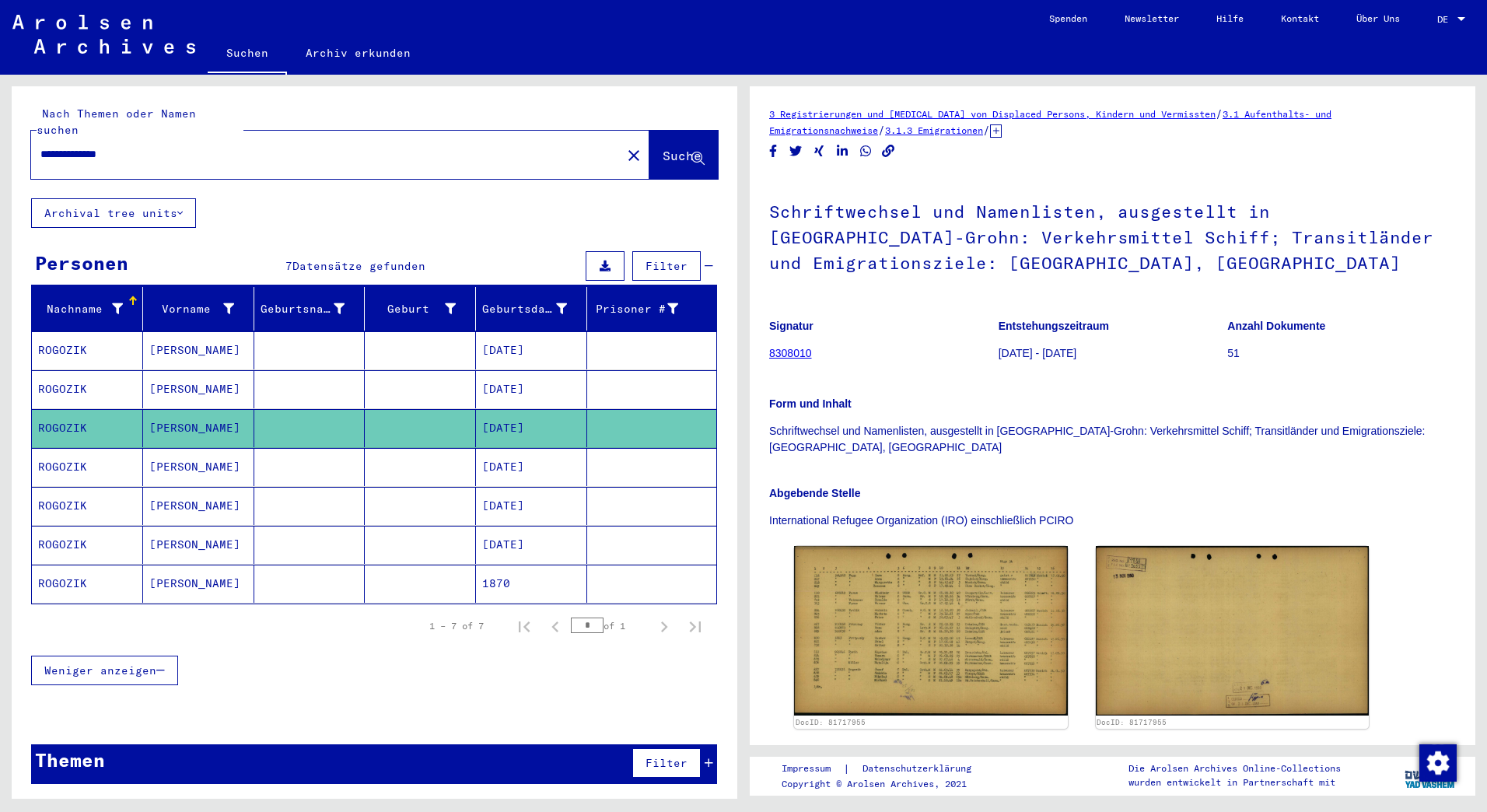
click at [55, 448] on mat-cell "ROGOZIK" at bounding box center [88, 467] width 112 height 38
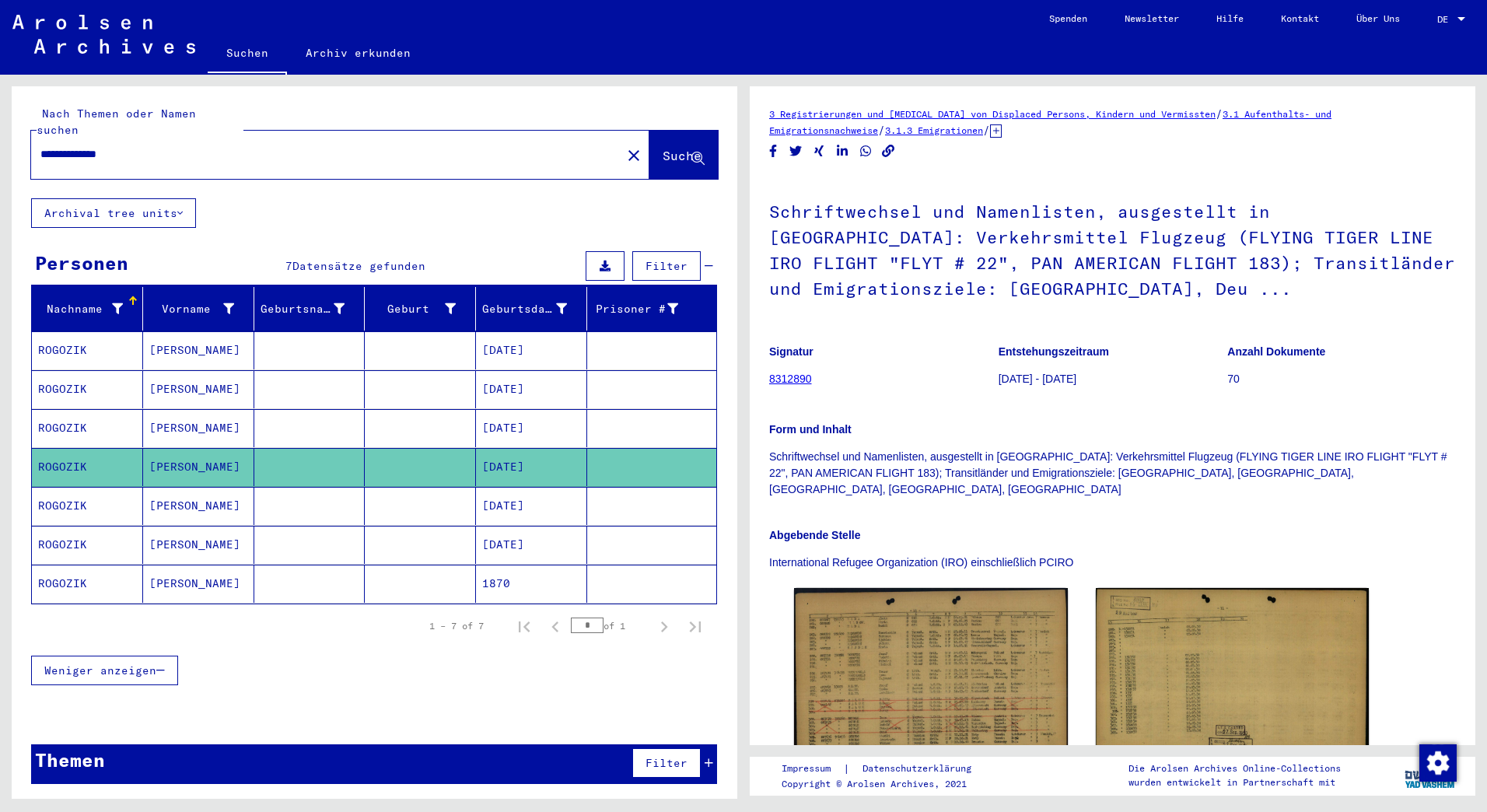
click at [53, 487] on mat-cell "ROGOZIK" at bounding box center [88, 506] width 112 height 38
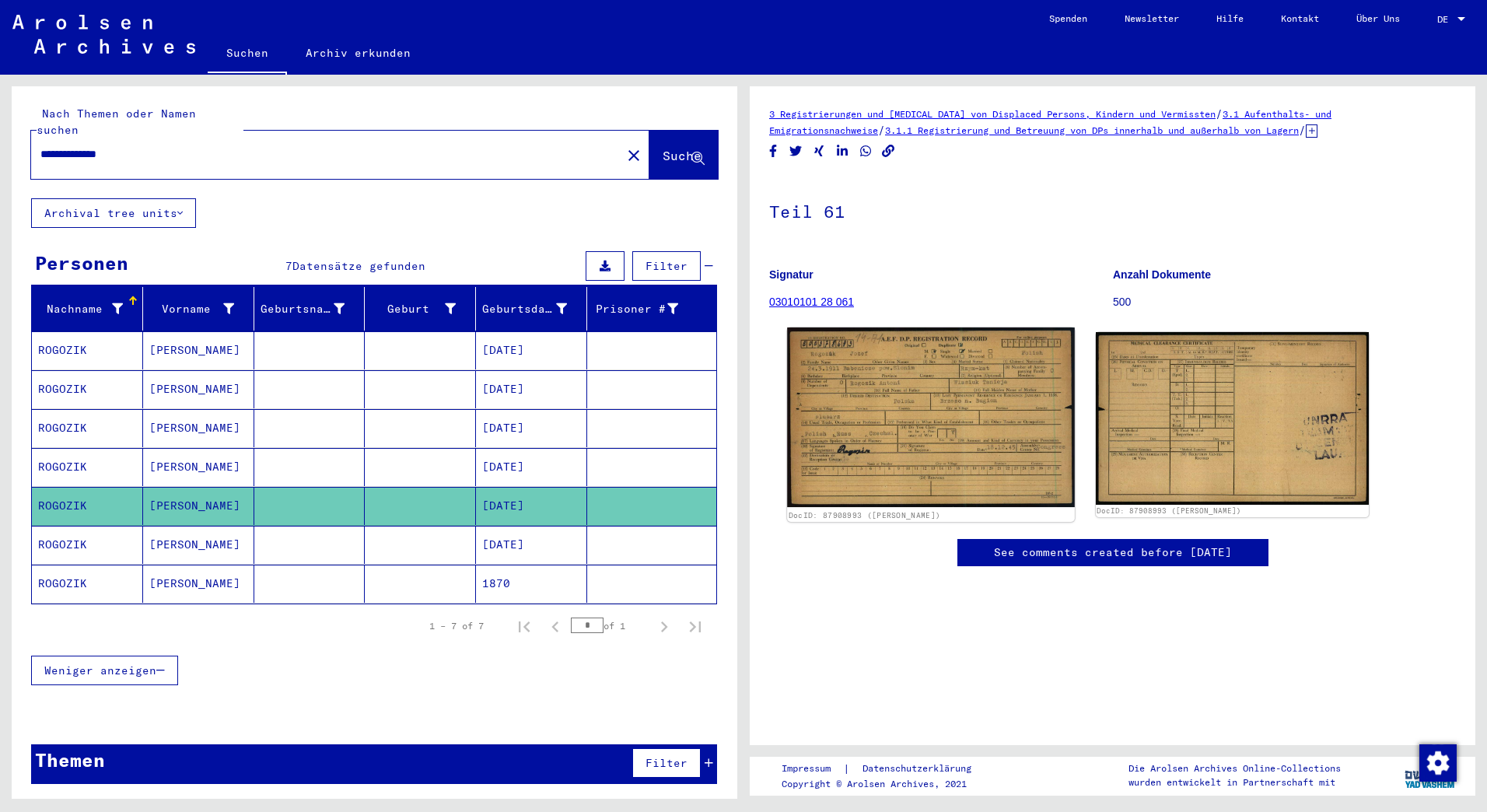
click at [995, 434] on img at bounding box center [930, 416] width 287 height 179
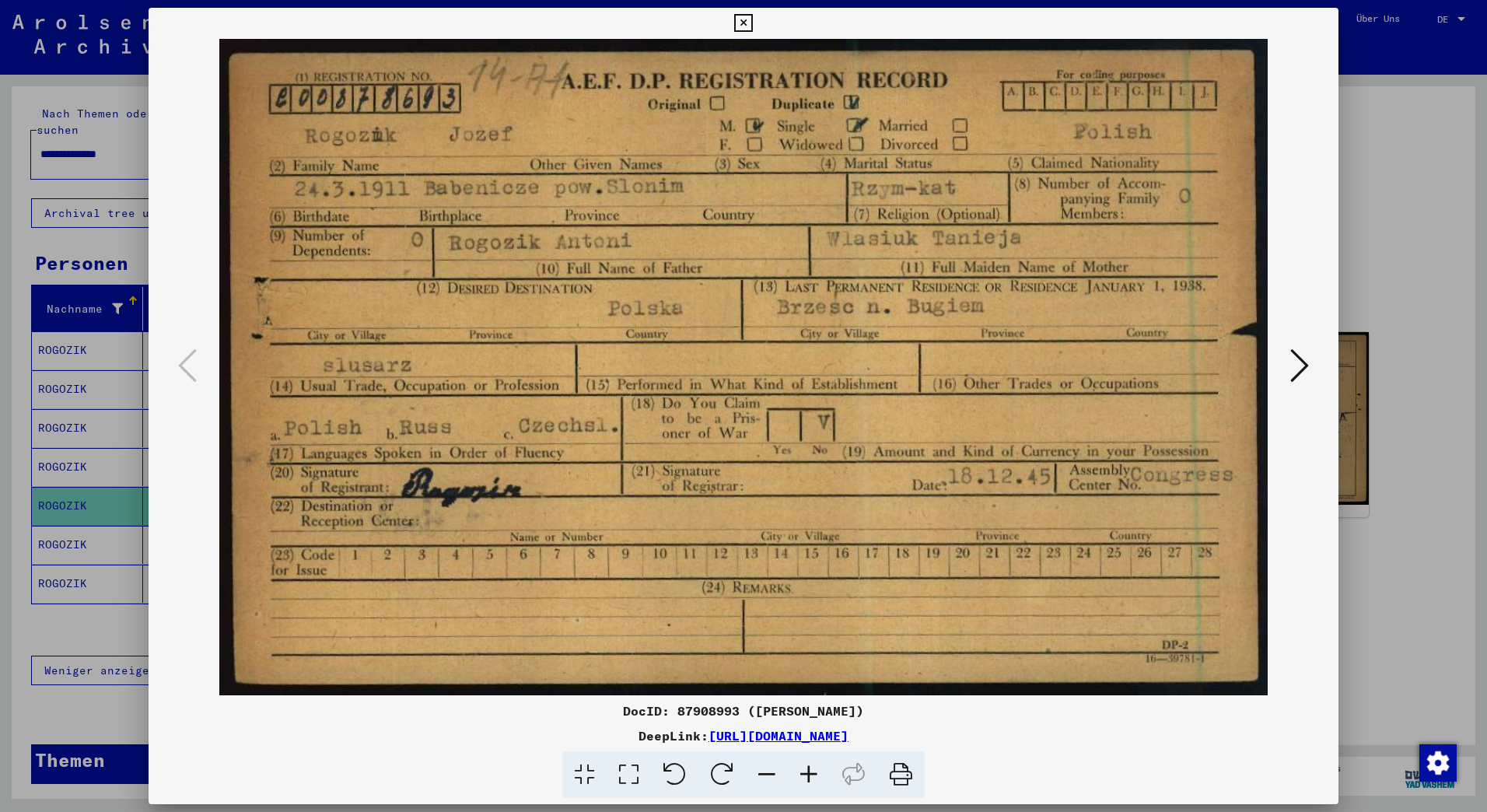
click at [1291, 363] on icon at bounding box center [1299, 365] width 19 height 37
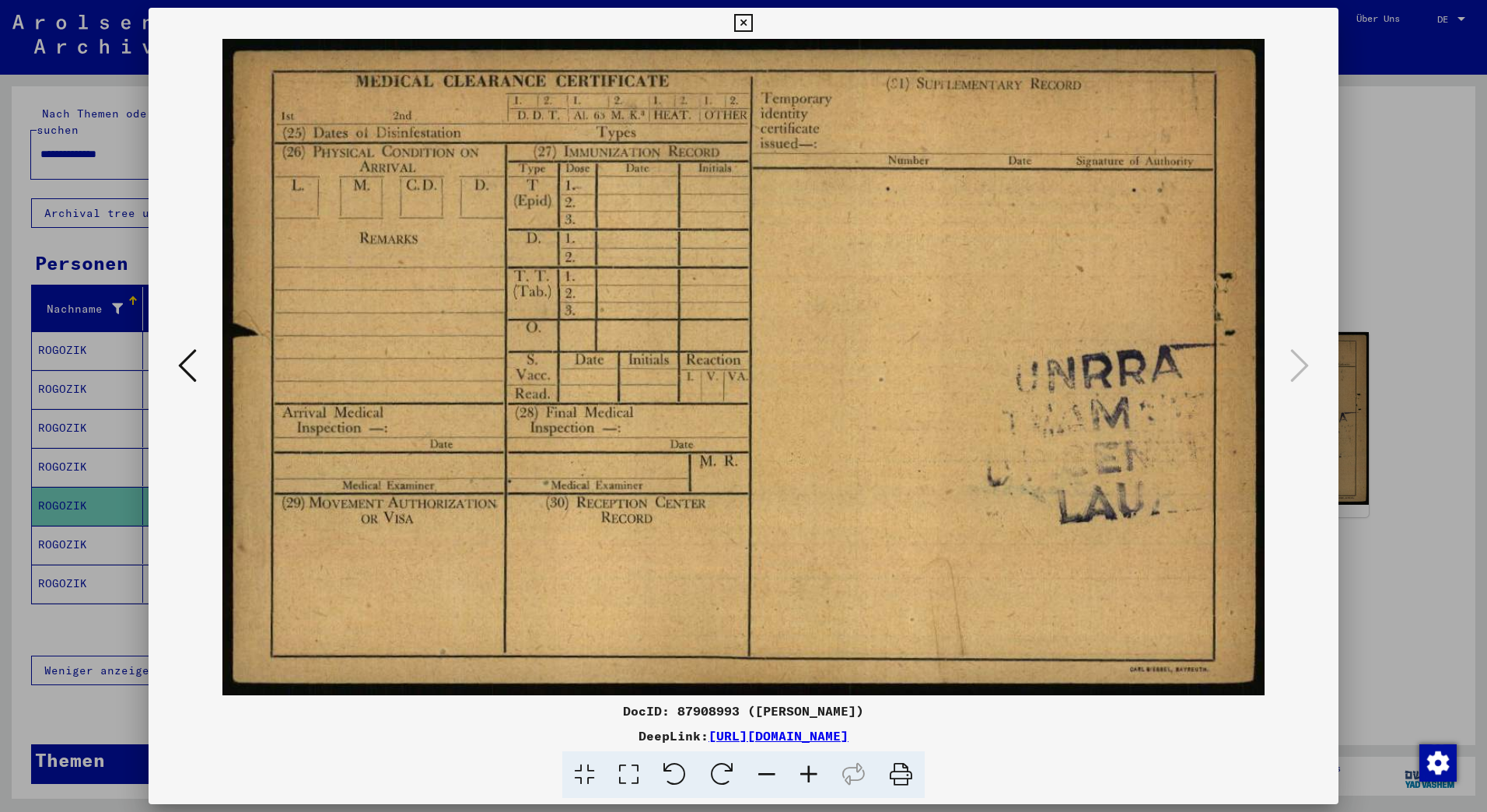
click at [45, 521] on div at bounding box center [744, 406] width 1487 height 812
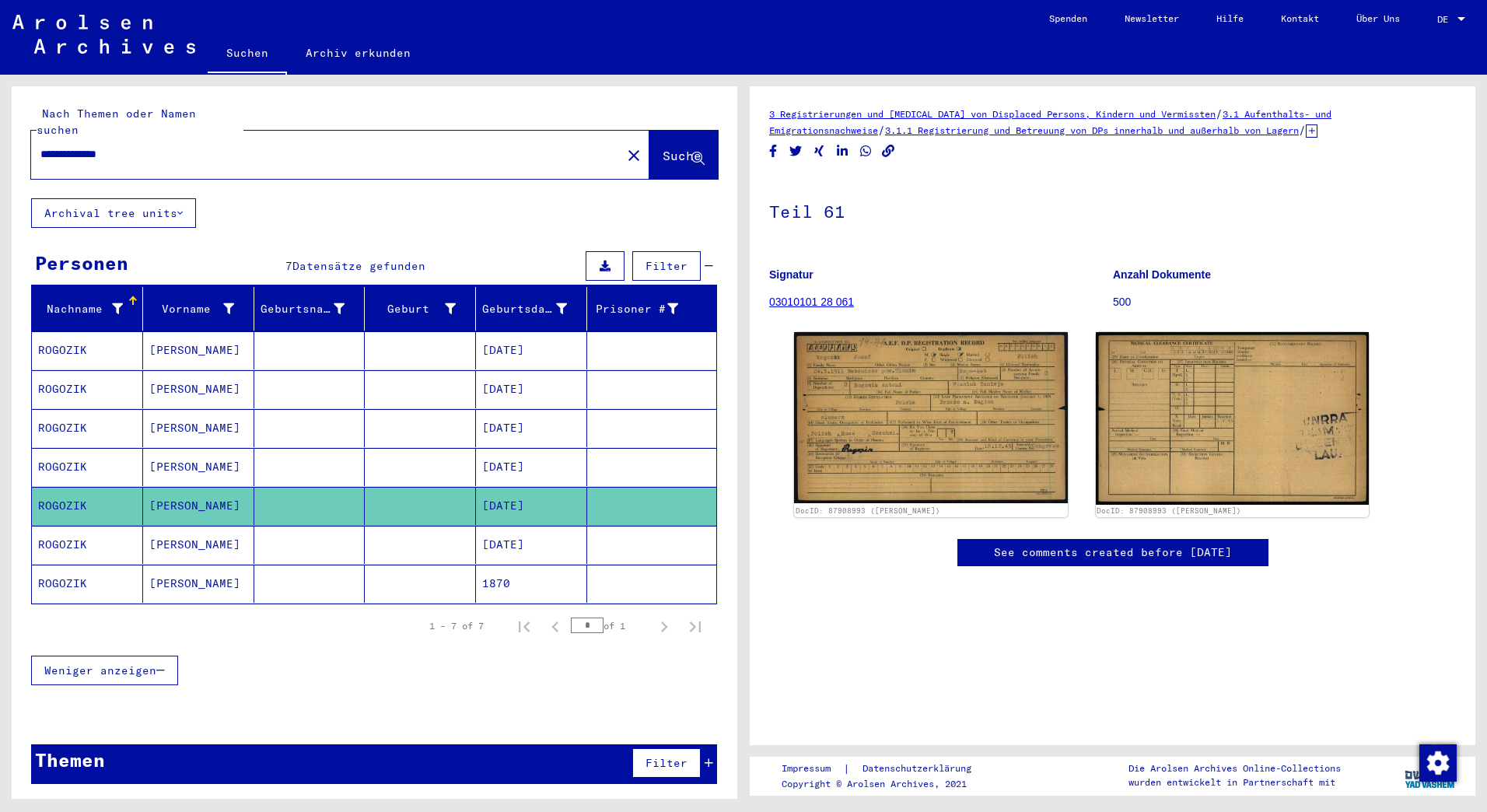
click at [45, 525] on mat-cell "ROGOZIK" at bounding box center [88, 544] width 112 height 38
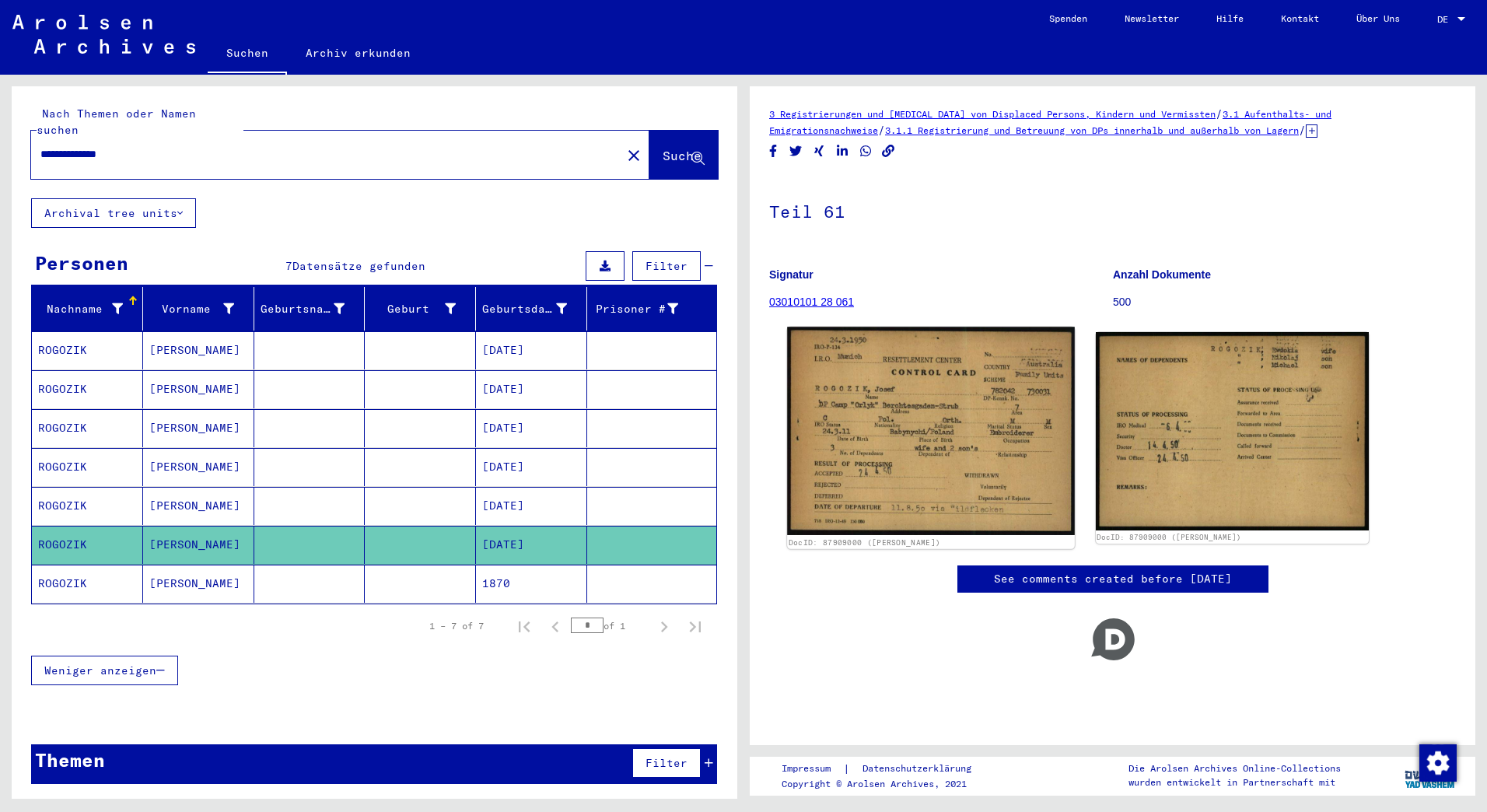
click at [913, 410] on img at bounding box center [930, 430] width 287 height 208
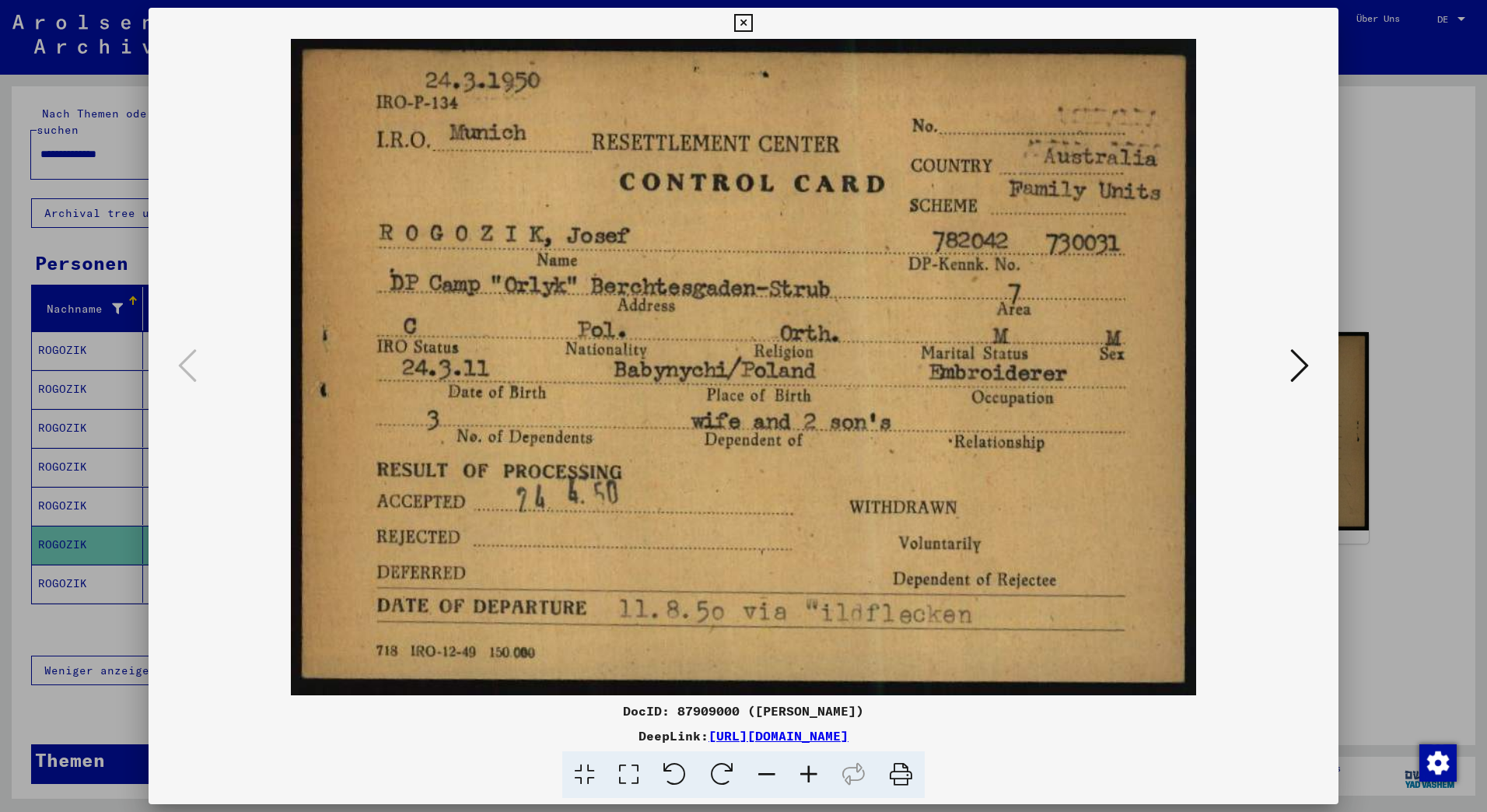
click at [1366, 115] on div at bounding box center [744, 406] width 1487 height 812
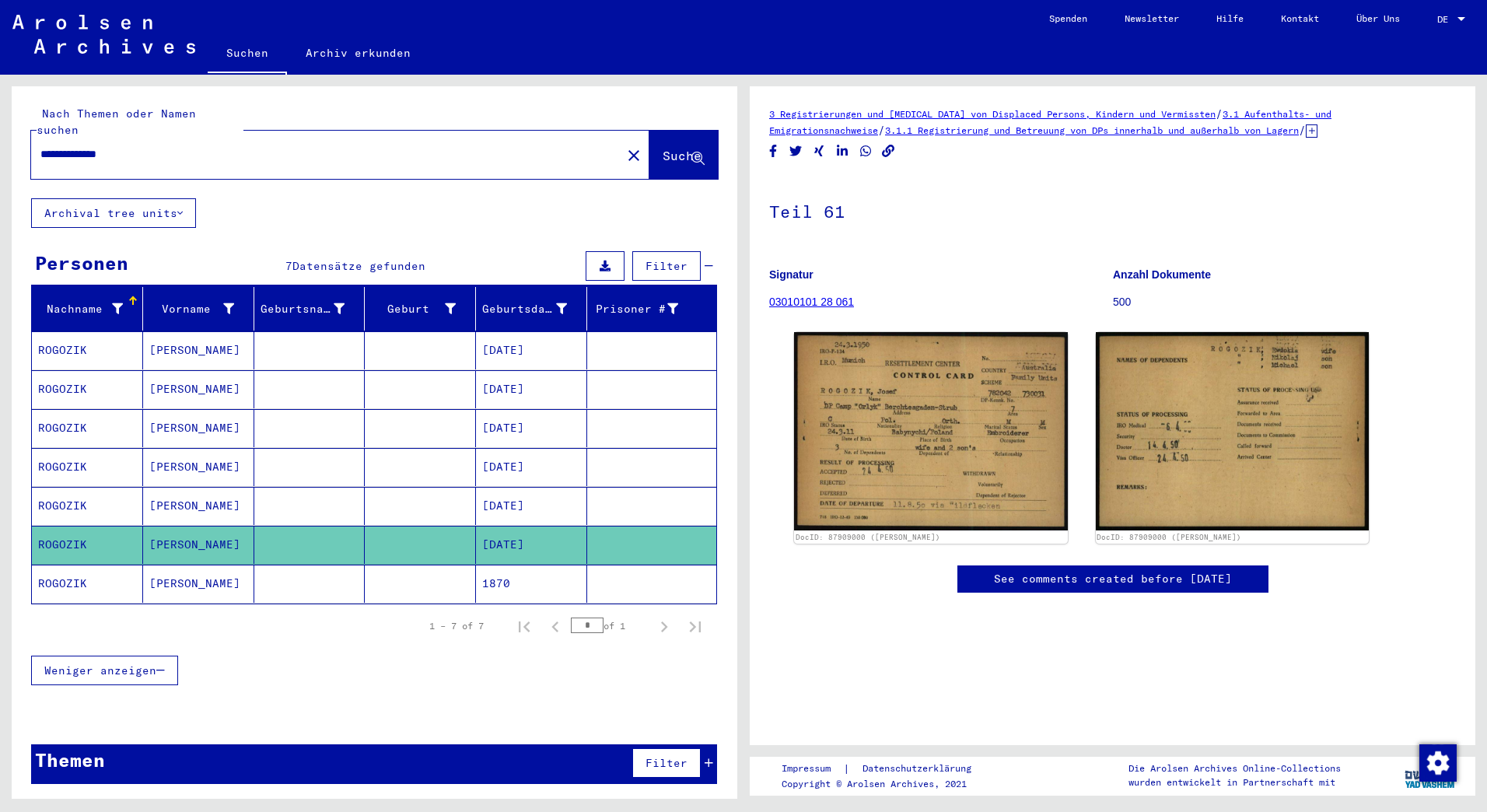
click at [43, 565] on mat-cell "ROGOZIK" at bounding box center [88, 584] width 112 height 38
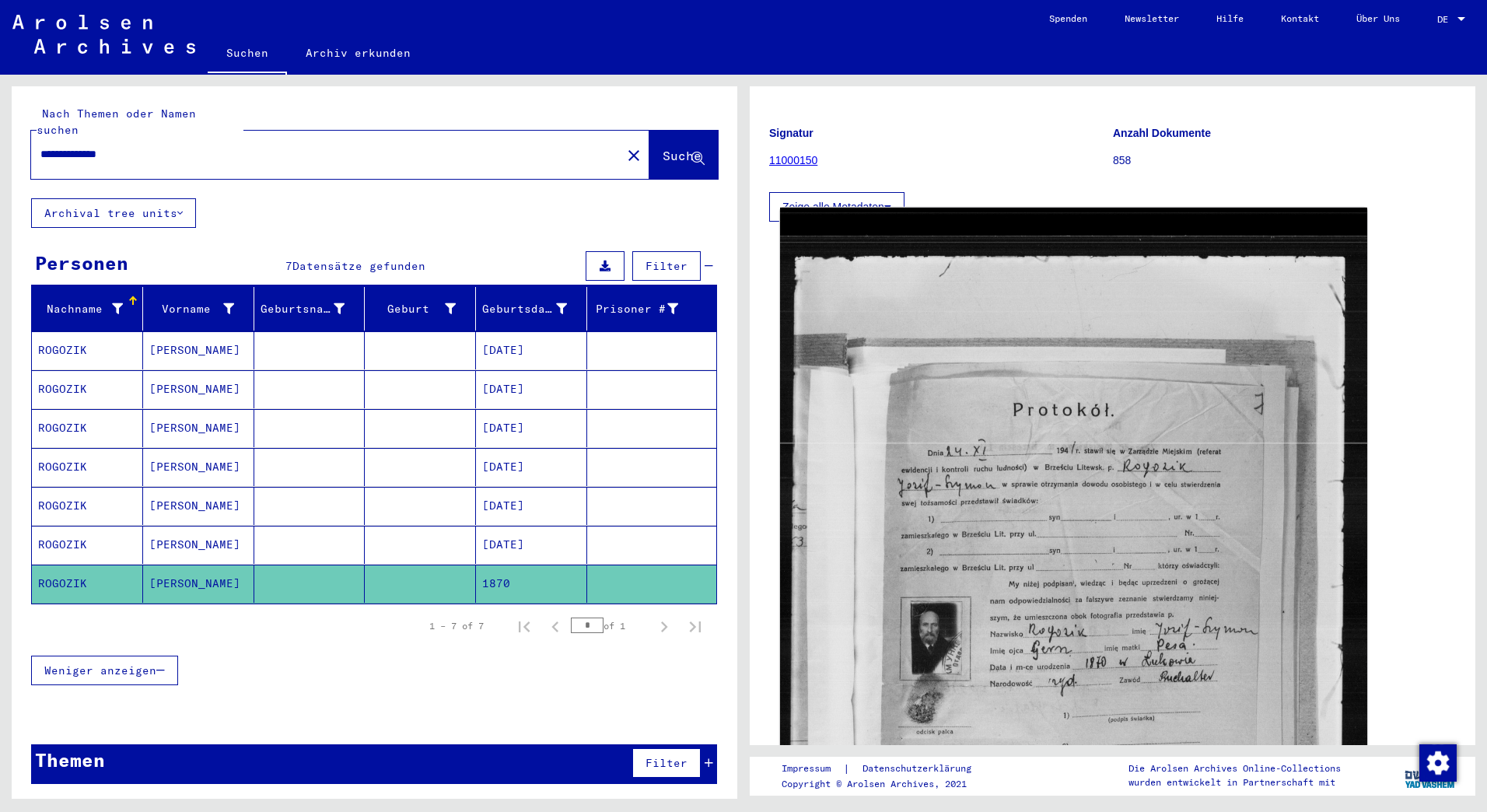
scroll to position [155, 0]
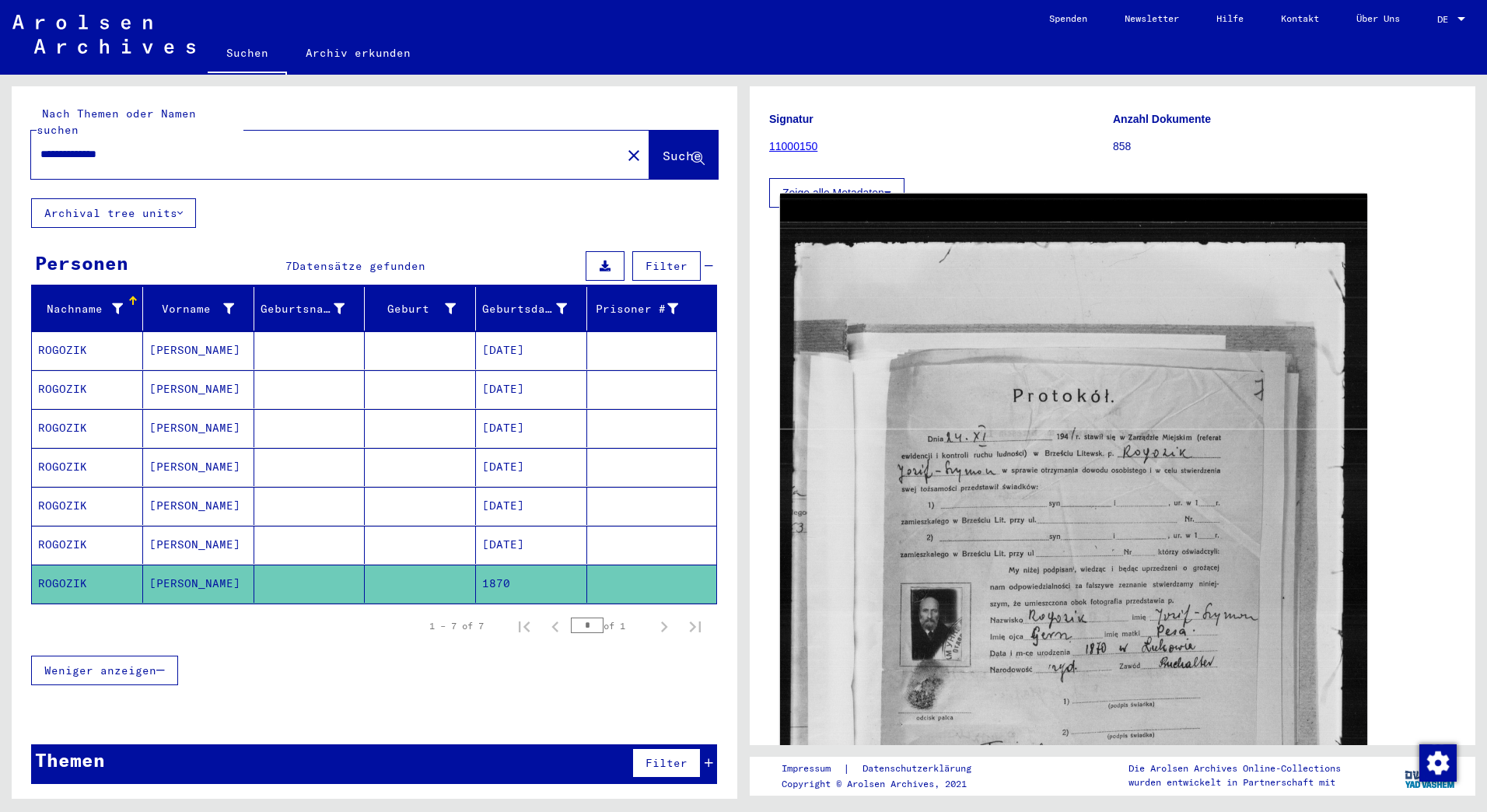
click at [1071, 537] on img at bounding box center [1073, 614] width 587 height 841
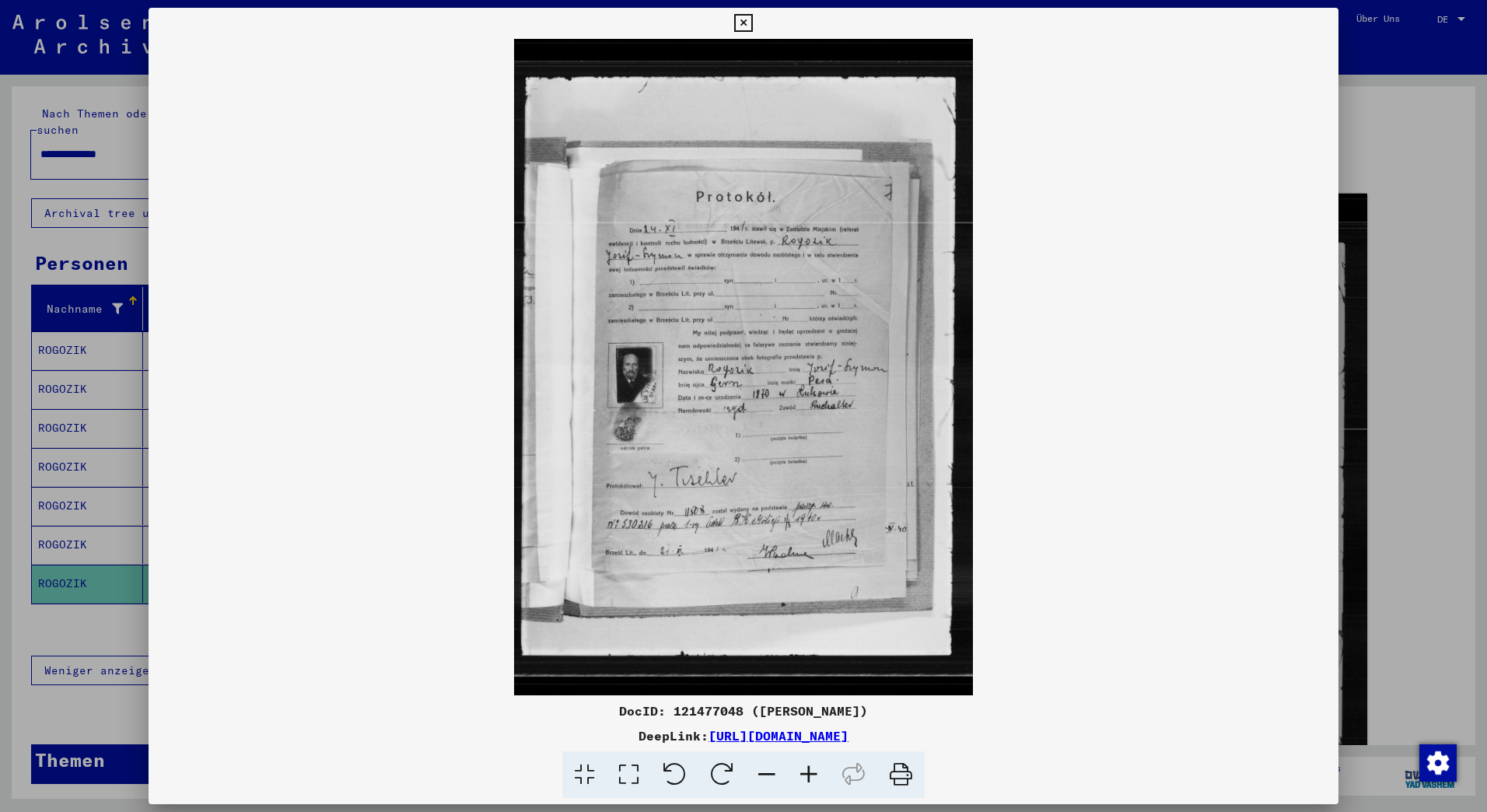
click at [1071, 537] on img at bounding box center [744, 367] width 1190 height 657
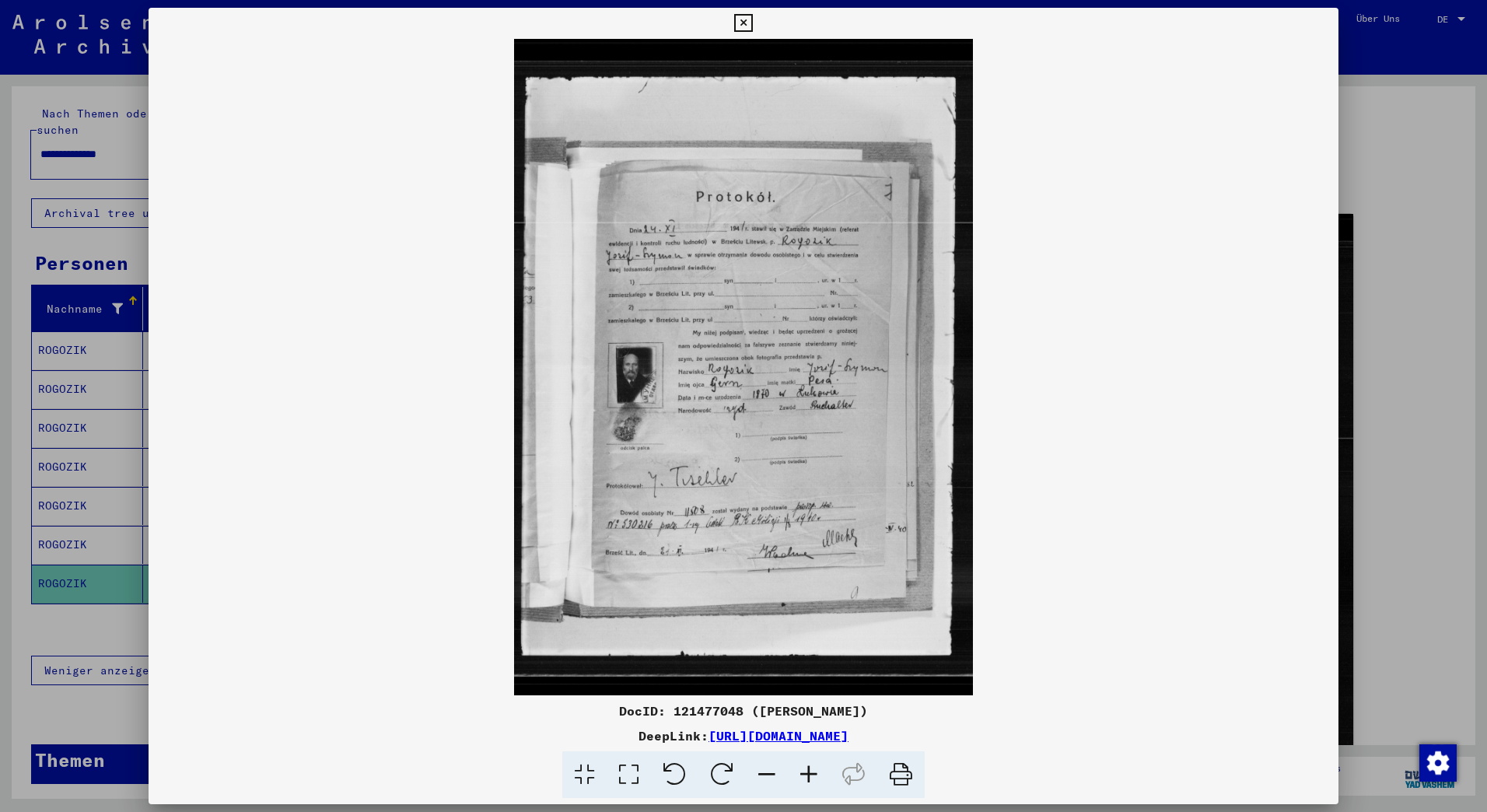
click at [773, 369] on img at bounding box center [744, 367] width 1190 height 657
click at [850, 406] on img at bounding box center [744, 367] width 1190 height 657
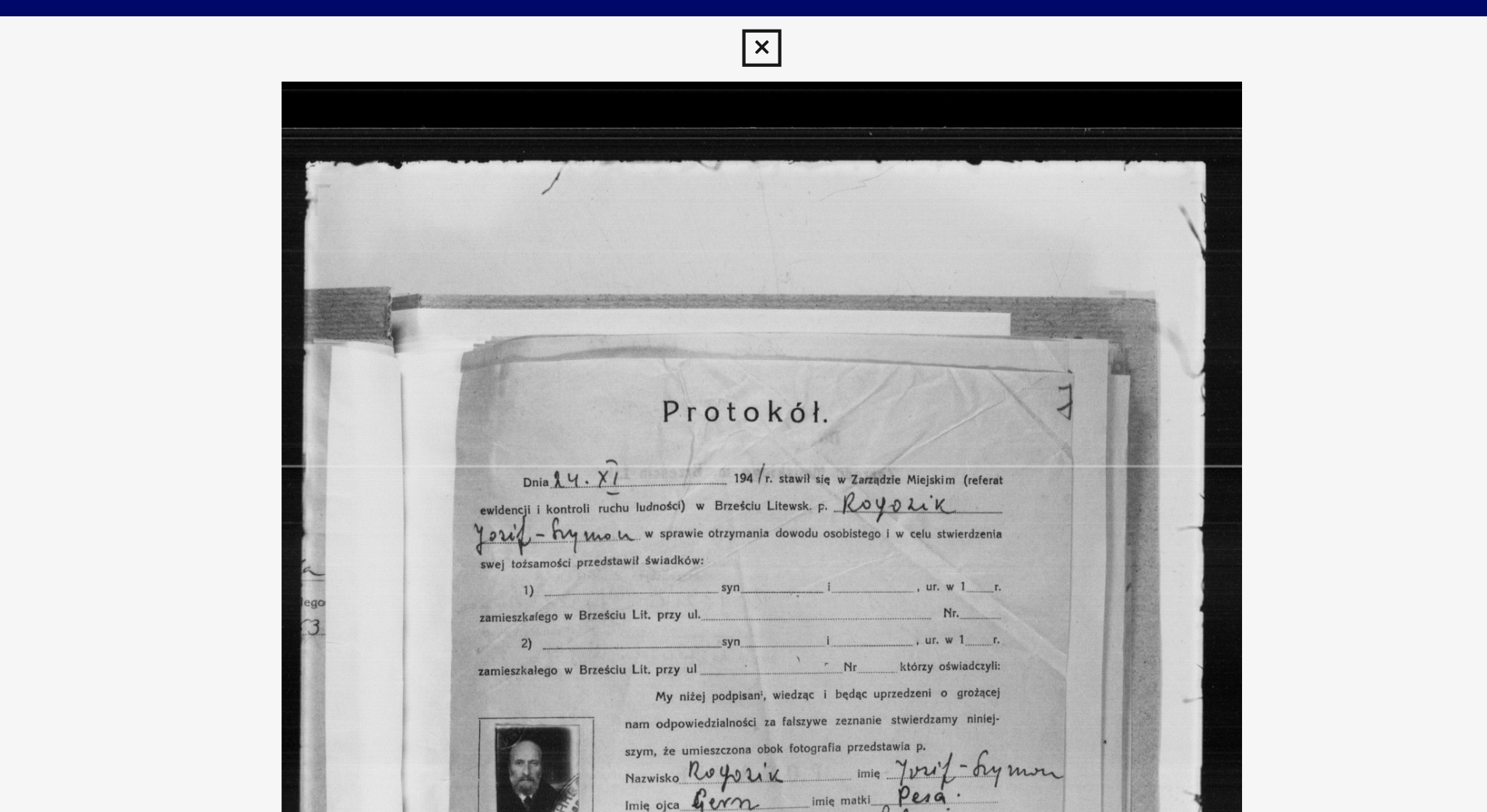
click at [748, 20] on icon at bounding box center [744, 23] width 18 height 19
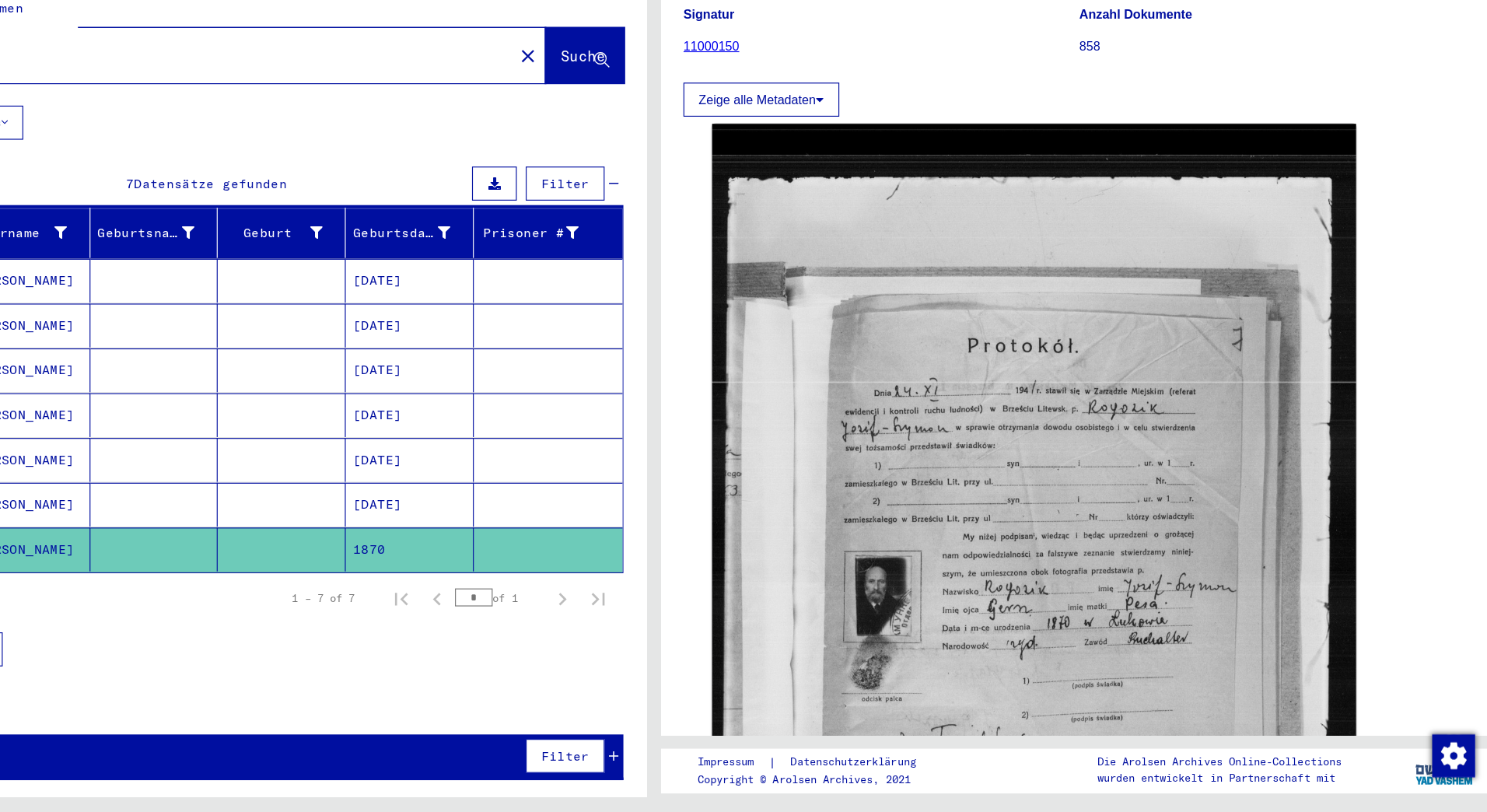
scroll to position [0, 0]
